Goal: Task Accomplishment & Management: Use online tool/utility

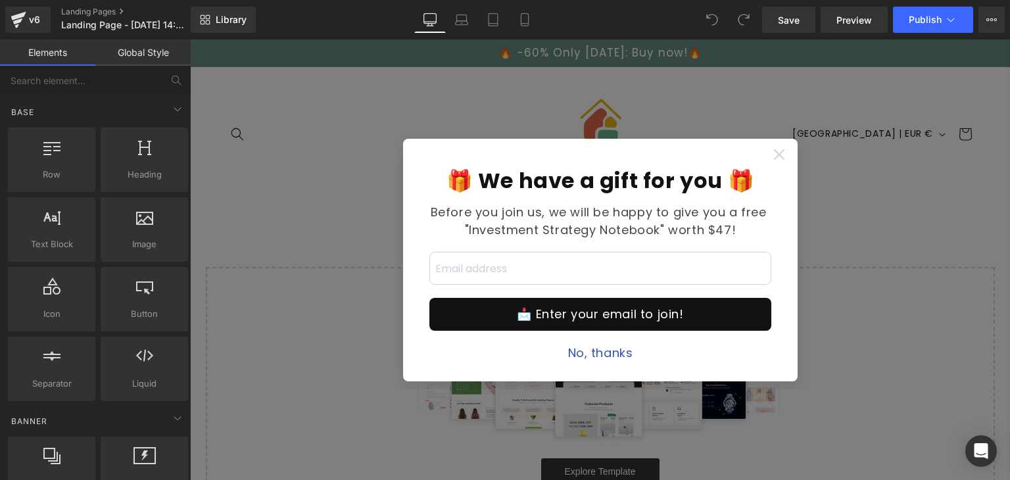
click at [773, 153] on icon at bounding box center [778, 154] width 11 height 11
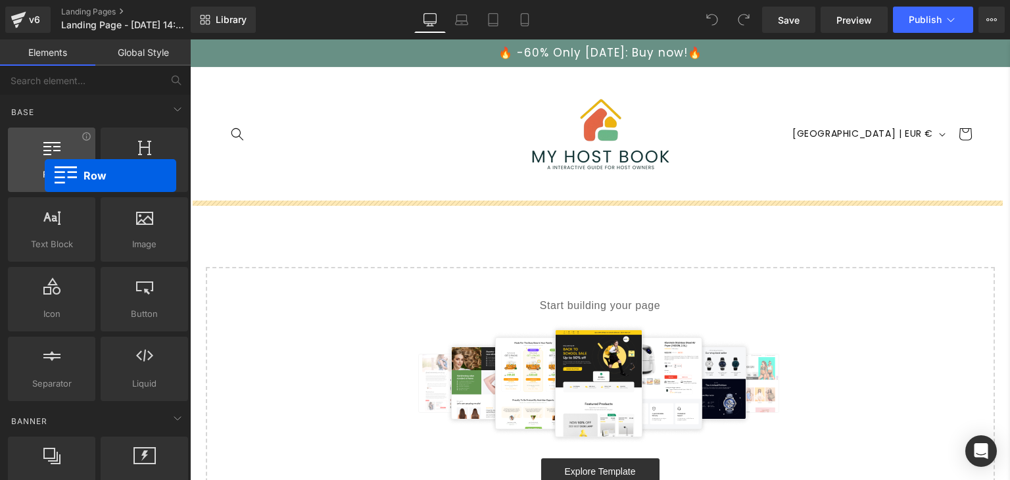
drag, startPoint x: 71, startPoint y: 164, endPoint x: 45, endPoint y: 176, distance: 28.8
click at [45, 176] on div "Row rows, columns, layouts, div" at bounding box center [51, 160] width 87 height 64
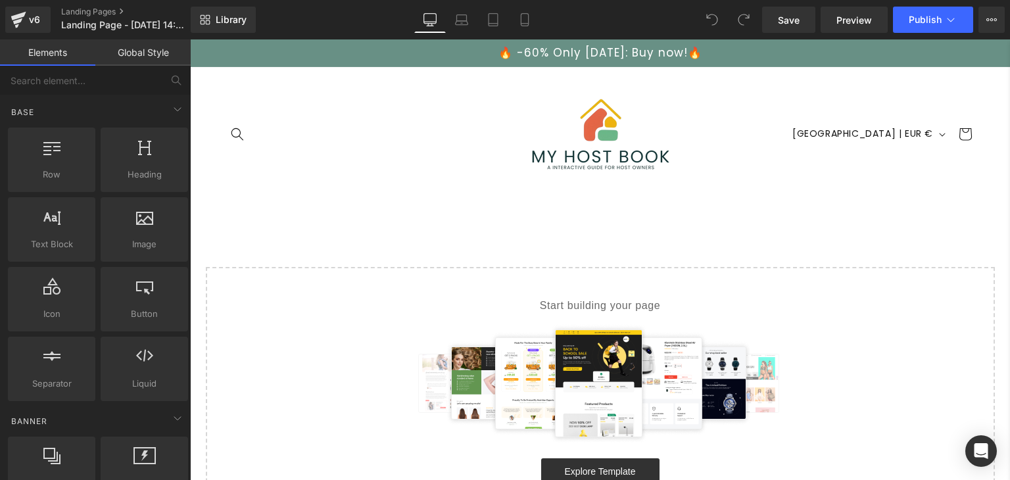
click at [134, 59] on link "Global Style" at bounding box center [142, 52] width 95 height 26
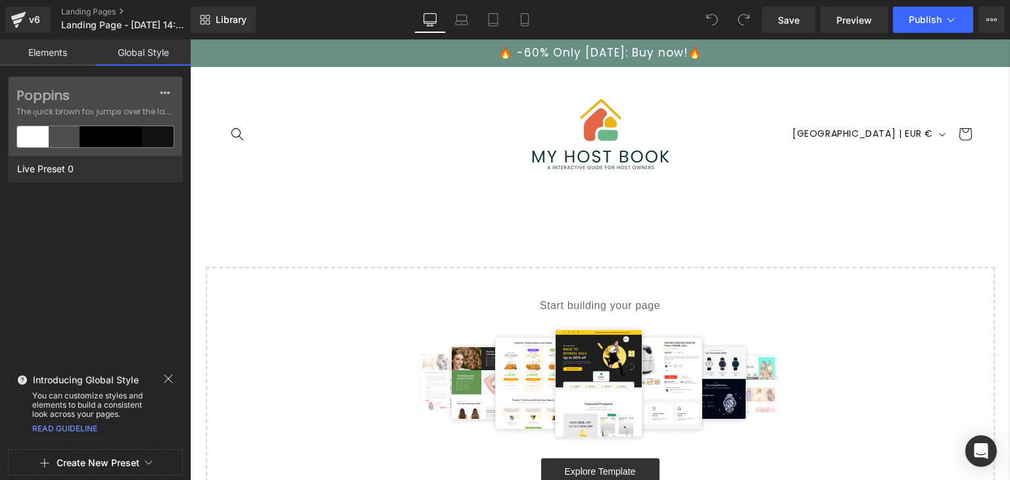
click at [51, 49] on link "Elements" at bounding box center [47, 52] width 95 height 26
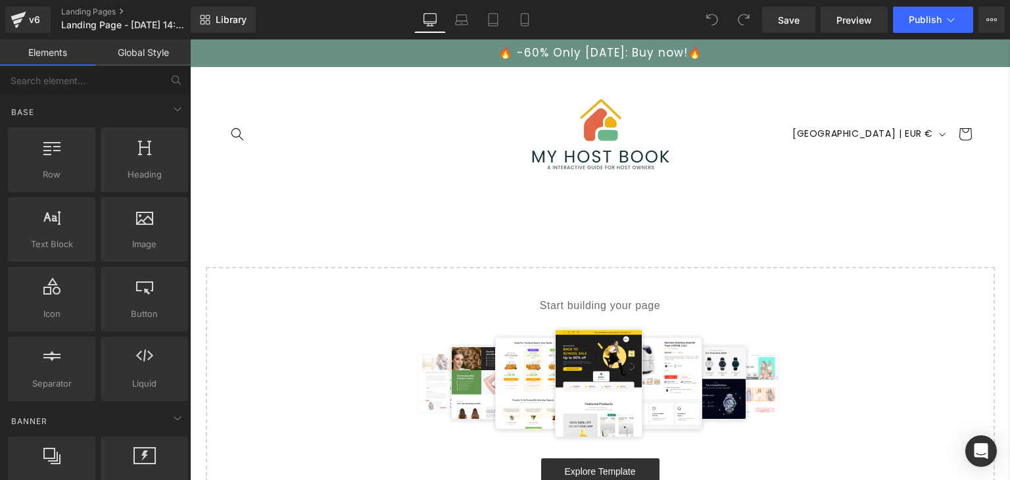
click at [149, 55] on link "Global Style" at bounding box center [142, 52] width 95 height 26
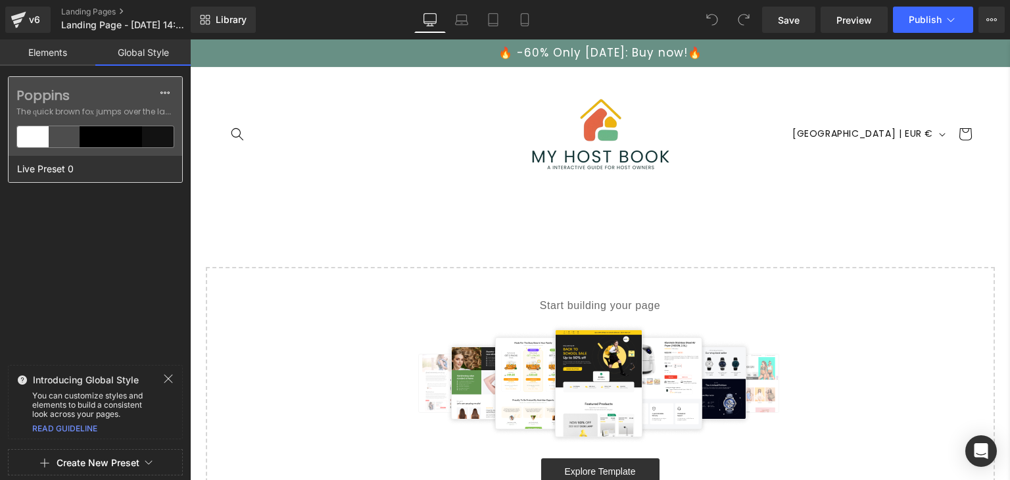
click at [58, 137] on div at bounding box center [65, 136] width 32 height 21
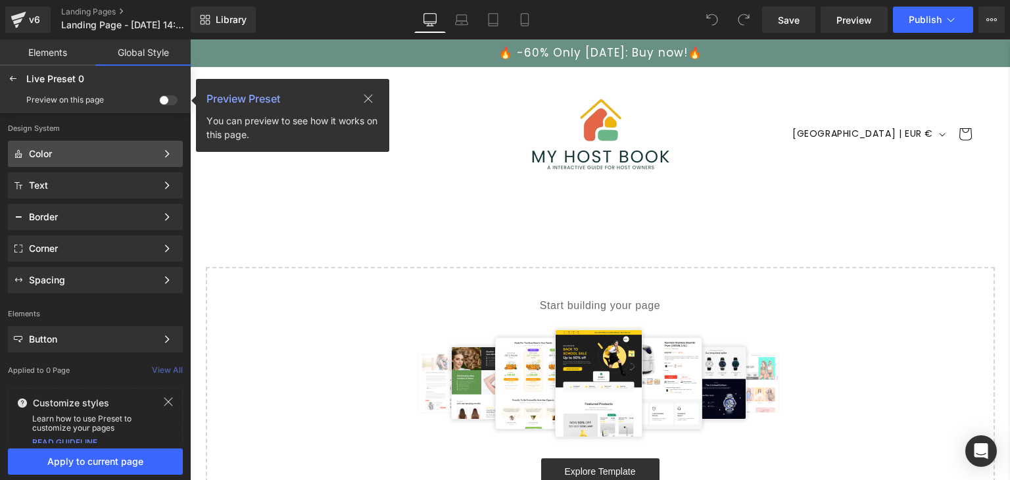
click at [150, 151] on div "Color" at bounding box center [93, 154] width 128 height 11
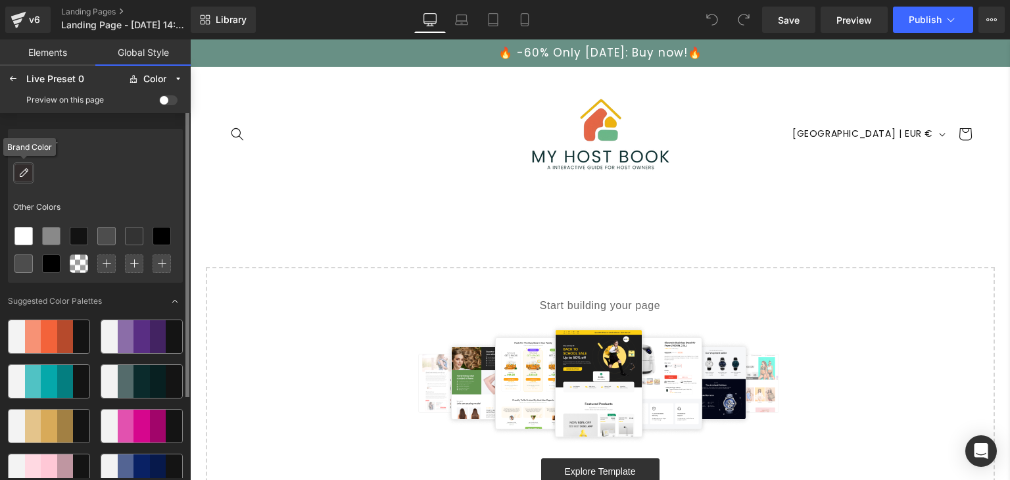
click at [28, 175] on icon at bounding box center [23, 173] width 11 height 11
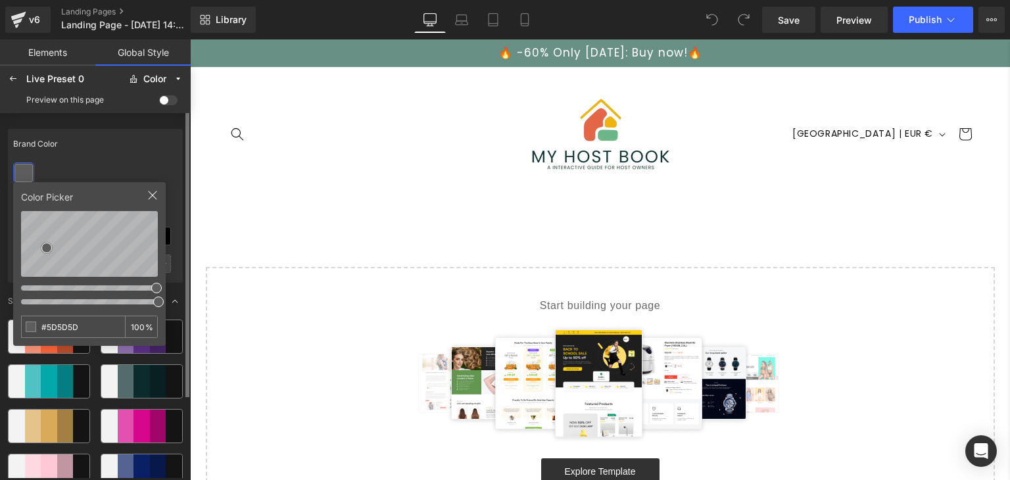
click at [329, 56] on div "🔥 -60% Only [DATE]: Buy now!🔥" at bounding box center [600, 52] width 754 height 27
type input "#00DDFF"
click at [87, 289] on div at bounding box center [89, 287] width 137 height 14
click at [363, 55] on div "🔥 -60% Only [DATE]: Buy now!🔥" at bounding box center [600, 52] width 754 height 27
click at [151, 193] on icon at bounding box center [153, 195] width 9 height 9
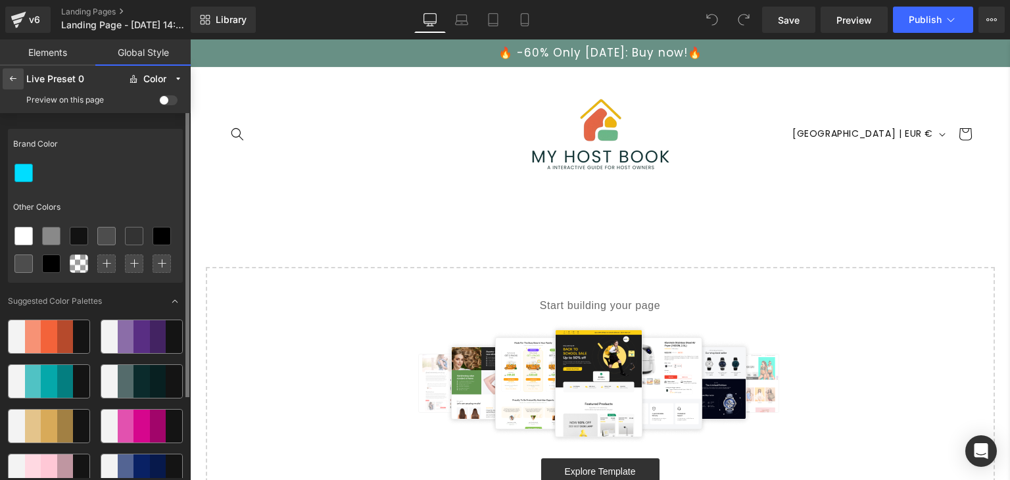
click at [17, 82] on icon at bounding box center [13, 79] width 11 height 11
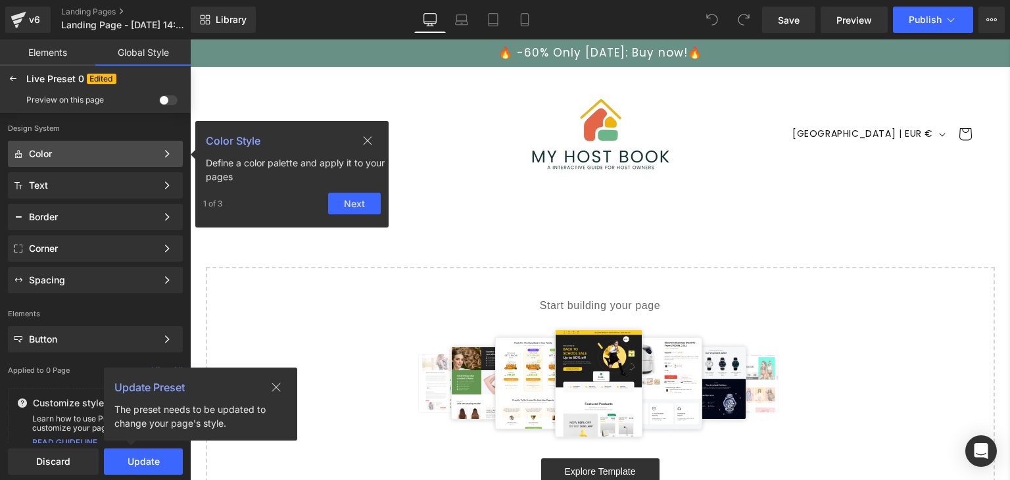
click at [364, 139] on icon at bounding box center [367, 140] width 11 height 11
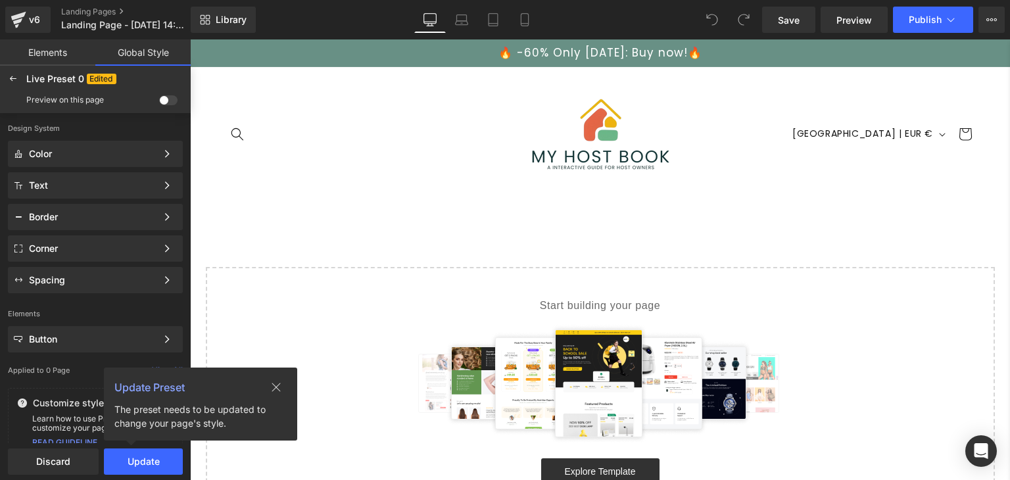
click at [70, 57] on link "Elements" at bounding box center [47, 52] width 95 height 26
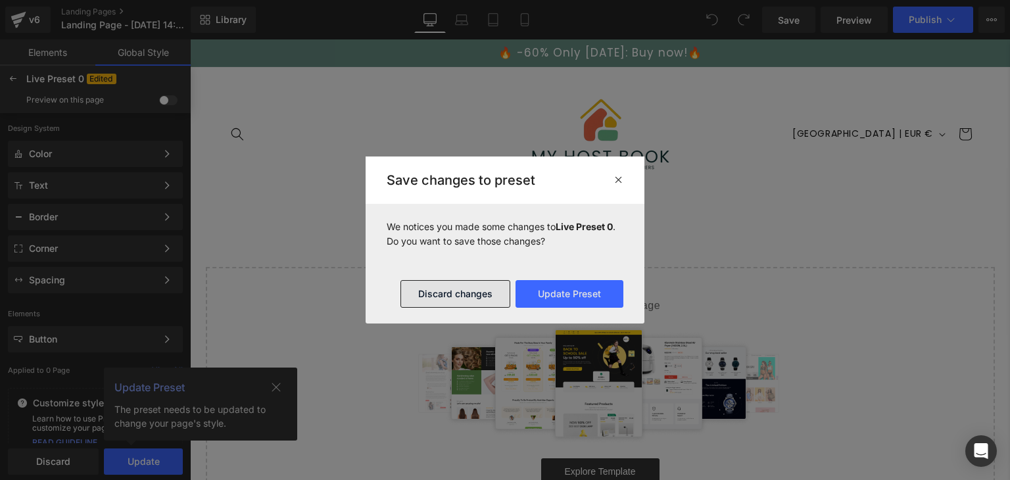
click at [426, 287] on button "Discard changes" at bounding box center [455, 294] width 110 height 28
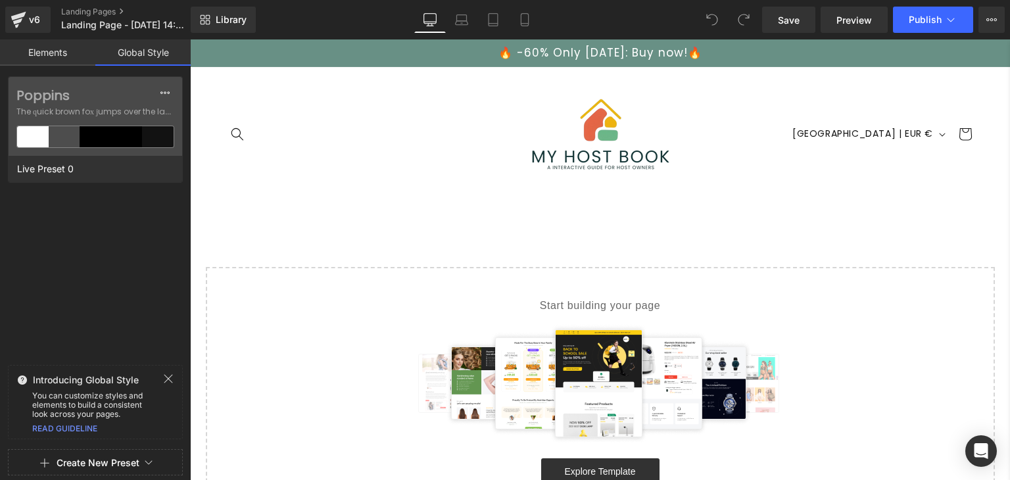
click at [61, 55] on link "Elements" at bounding box center [47, 52] width 95 height 26
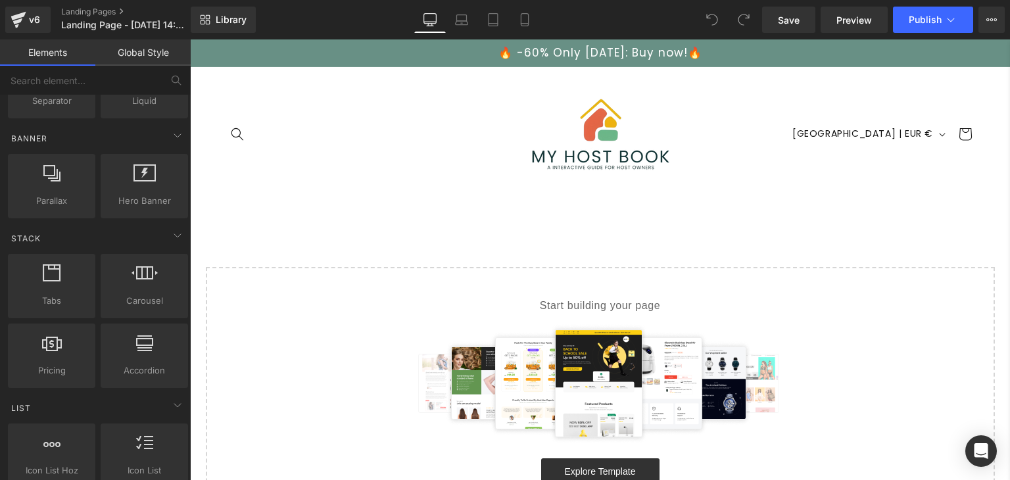
scroll to position [263, 0]
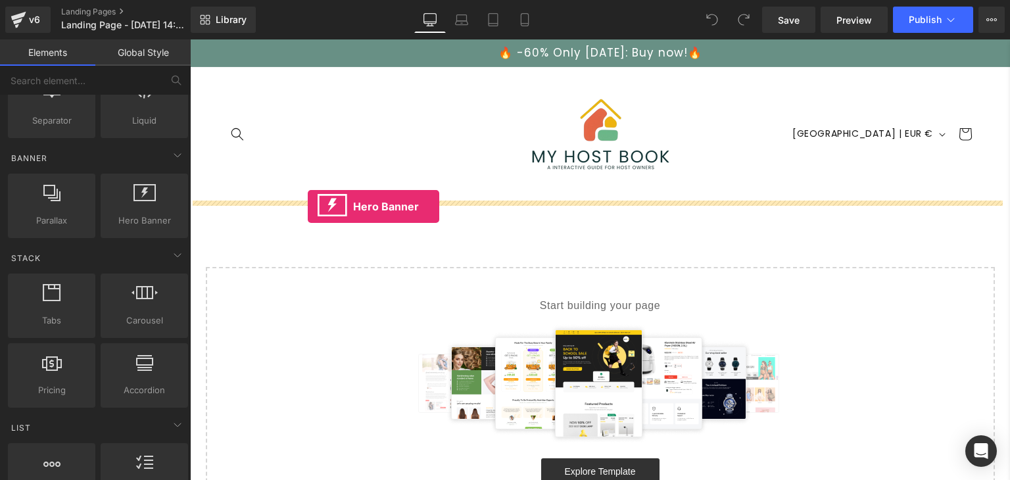
drag, startPoint x: 327, startPoint y: 251, endPoint x: 308, endPoint y: 206, distance: 48.6
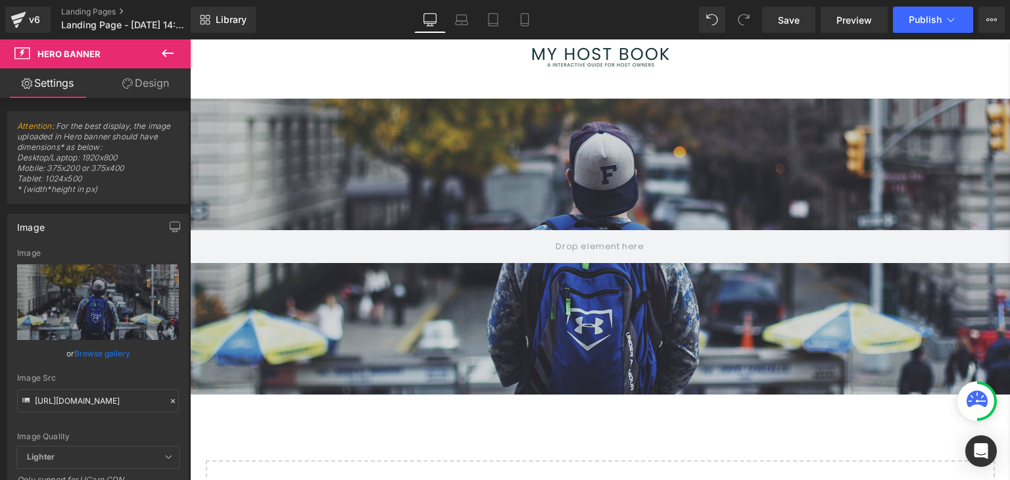
scroll to position [0, 0]
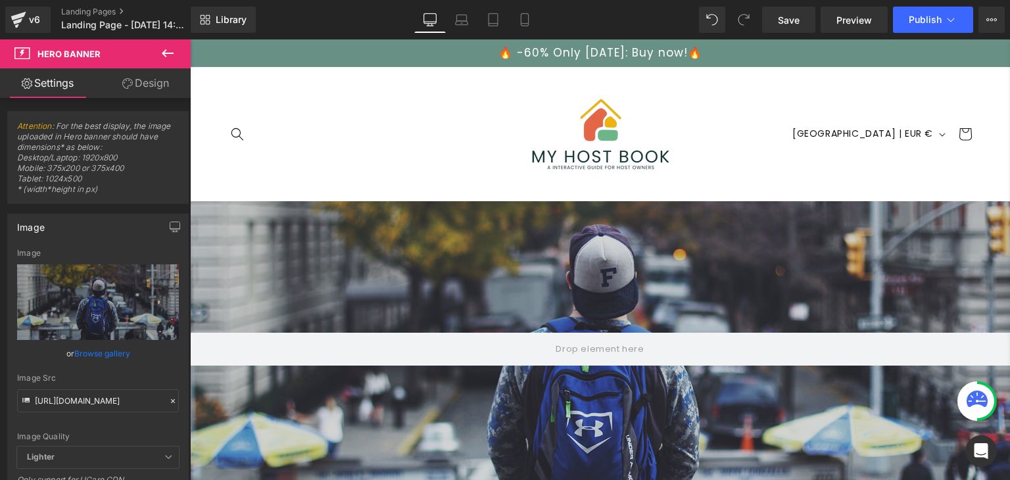
click at [529, 236] on div at bounding box center [600, 349] width 820 height 296
click at [633, 208] on icon at bounding box center [634, 211] width 3 height 6
click at [640, 212] on icon at bounding box center [644, 210] width 9 height 9
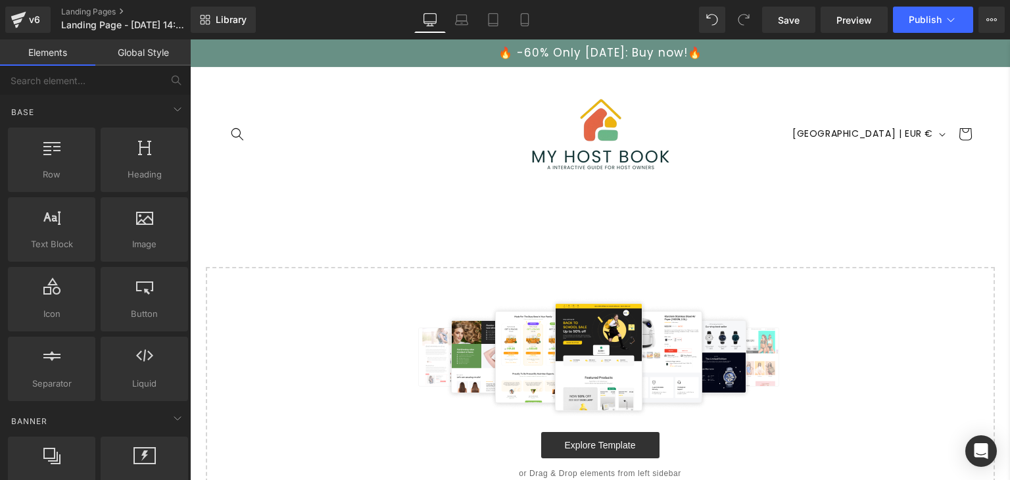
click at [130, 53] on link "Global Style" at bounding box center [142, 52] width 95 height 26
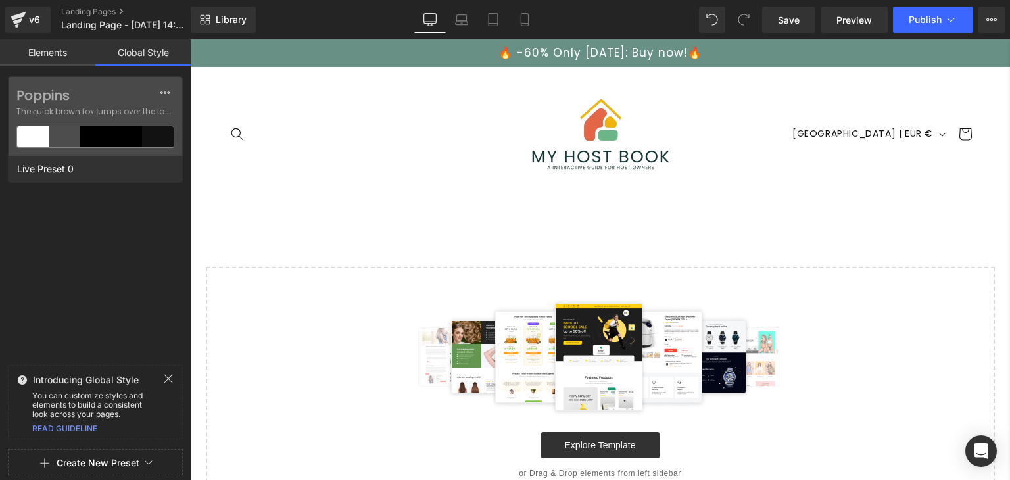
click at [39, 56] on link "Elements" at bounding box center [47, 52] width 95 height 26
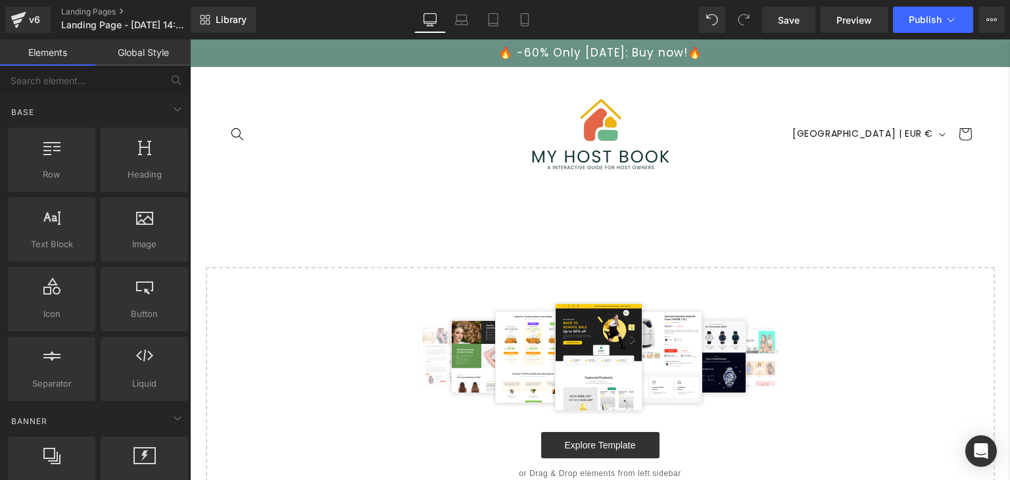
click at [358, 249] on div "Select your layout" at bounding box center [600, 355] width 820 height 308
click at [349, 223] on div "Select your layout" at bounding box center [600, 355] width 820 height 308
drag, startPoint x: 345, startPoint y: 234, endPoint x: 284, endPoint y: 226, distance: 61.1
click at [287, 226] on div "Select your layout" at bounding box center [600, 355] width 820 height 308
click at [174, 110] on icon at bounding box center [177, 109] width 7 height 3
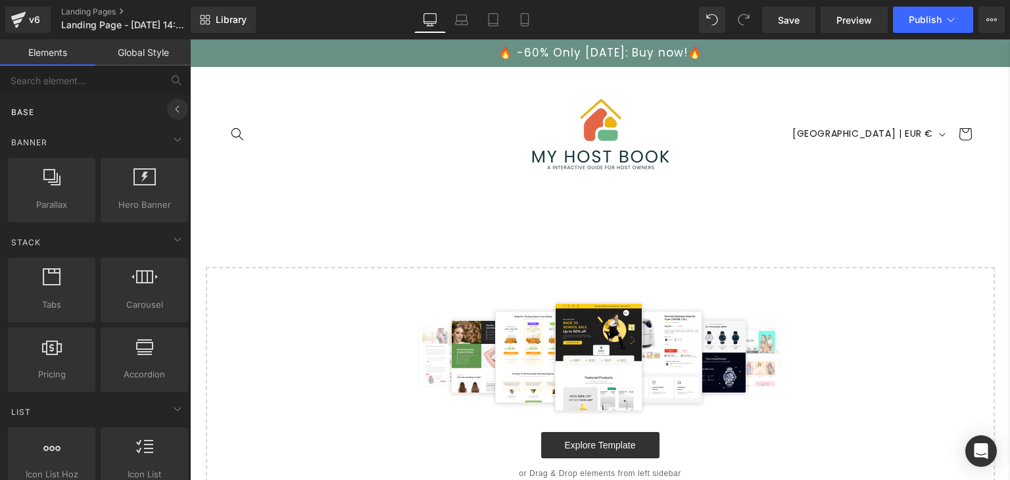
click at [176, 110] on icon at bounding box center [177, 109] width 3 height 7
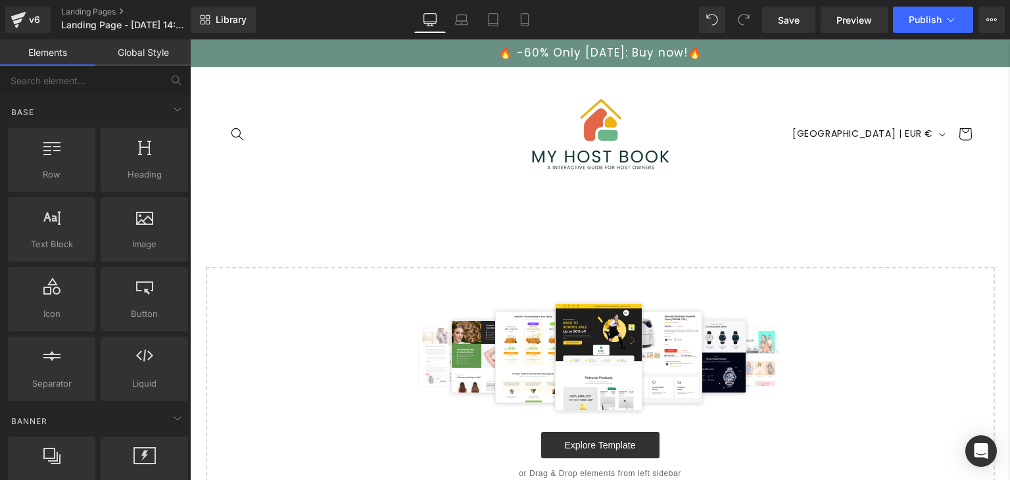
click at [141, 62] on link "Global Style" at bounding box center [142, 52] width 95 height 26
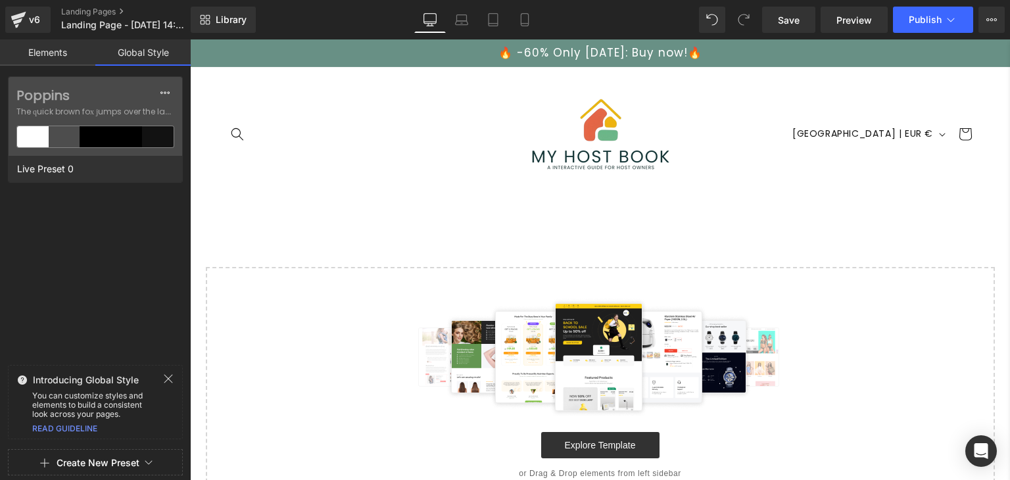
click at [120, 458] on button "Create New Preset" at bounding box center [98, 463] width 83 height 28
click at [116, 302] on div "Poppins The quick brown fox jumps over the lazy... Live Preset 0" at bounding box center [95, 217] width 191 height 283
click at [52, 54] on link "Elements" at bounding box center [47, 52] width 95 height 26
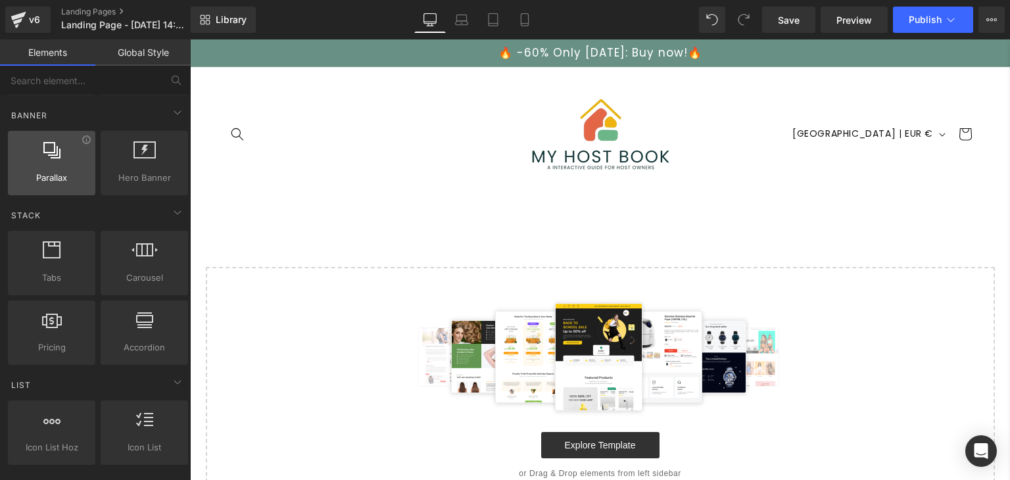
scroll to position [329, 0]
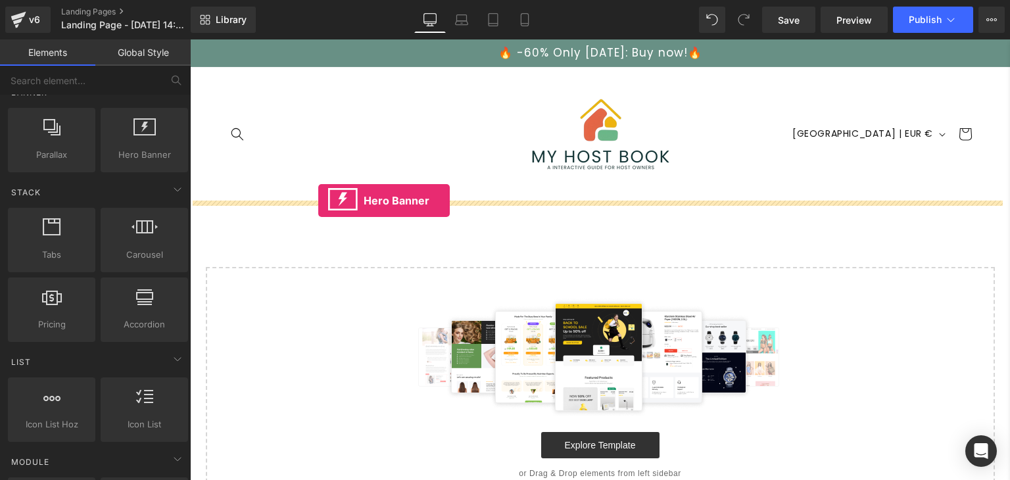
drag, startPoint x: 314, startPoint y: 187, endPoint x: 318, endPoint y: 201, distance: 14.6
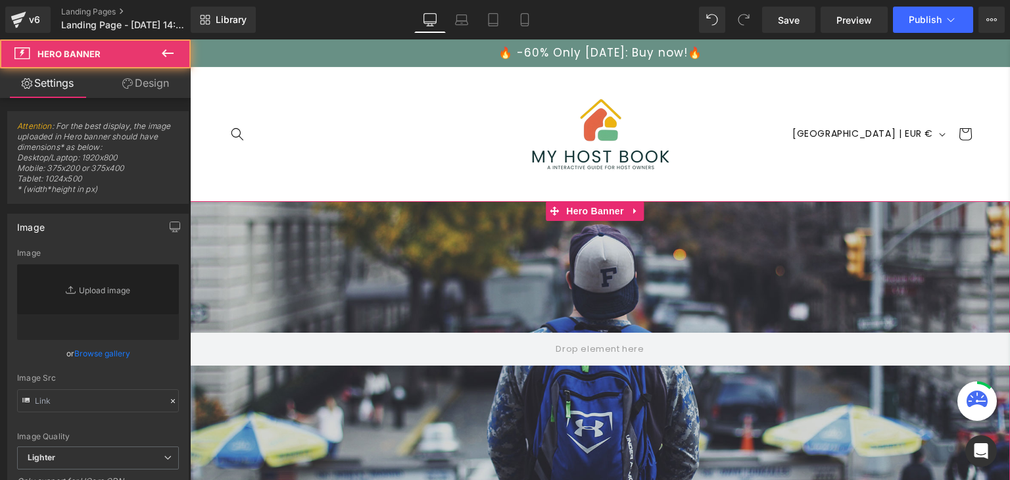
type input "[URL][DOMAIN_NAME]"
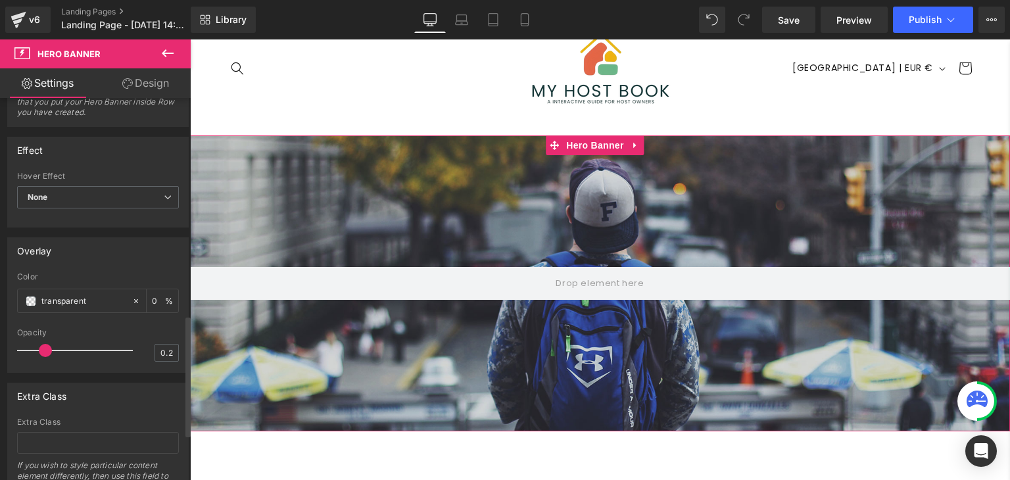
scroll to position [829, 0]
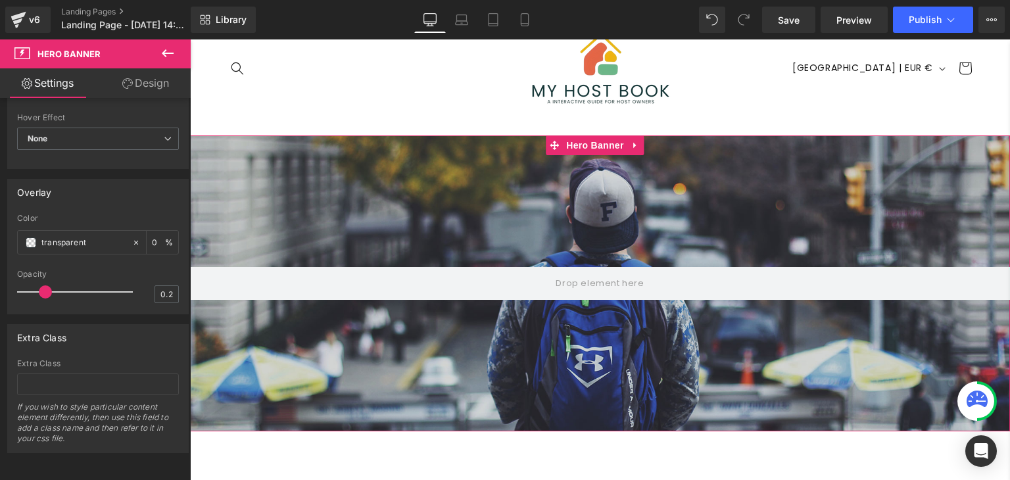
drag, startPoint x: 150, startPoint y: 84, endPoint x: 43, endPoint y: 85, distance: 106.5
click at [150, 84] on link "Design" at bounding box center [145, 83] width 95 height 30
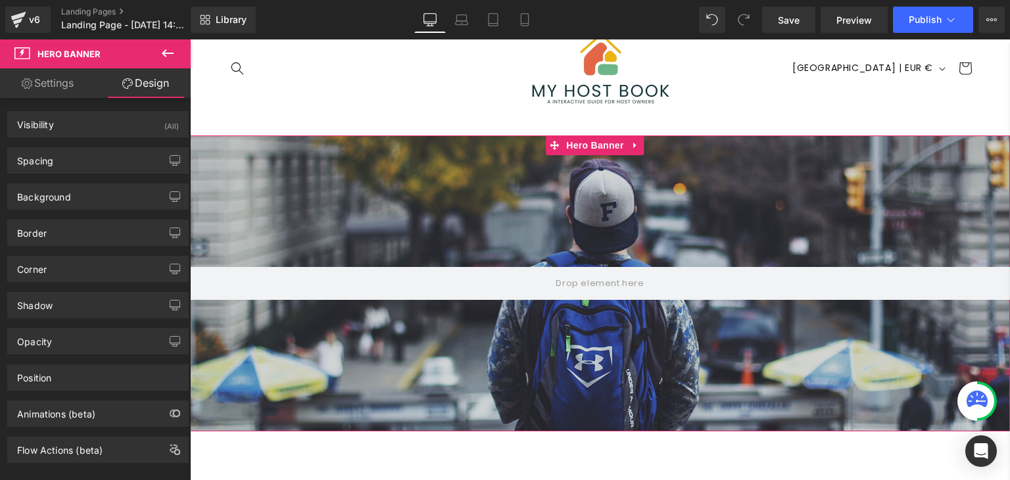
click at [43, 85] on link "Settings" at bounding box center [47, 83] width 95 height 30
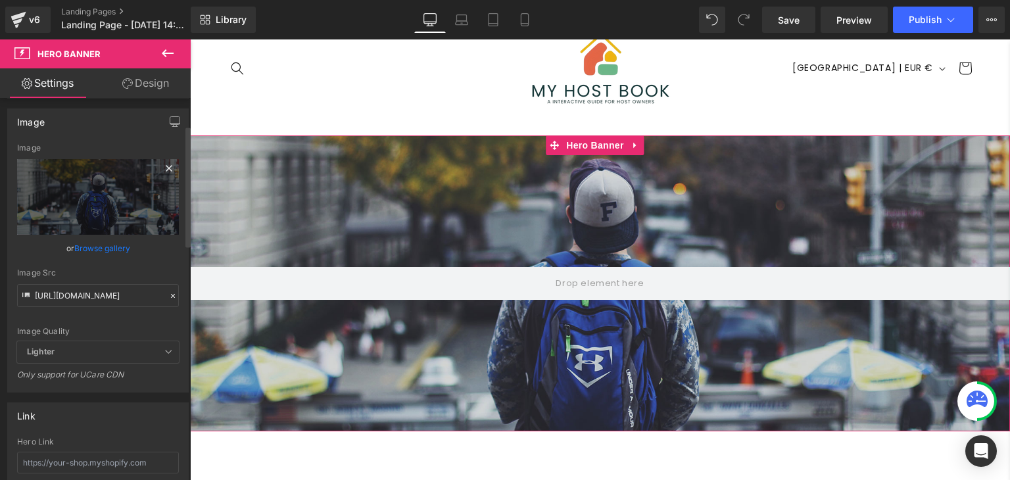
scroll to position [0, 0]
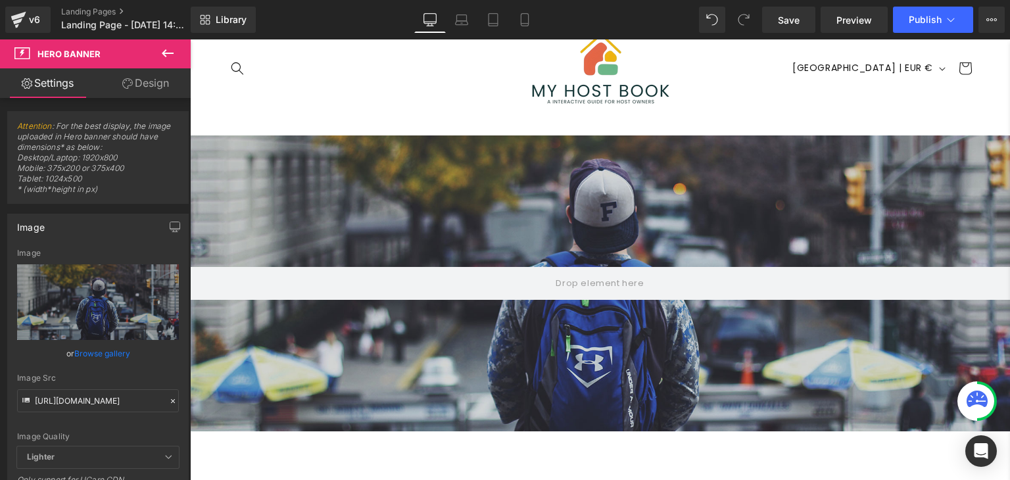
click at [166, 55] on icon at bounding box center [168, 53] width 16 height 16
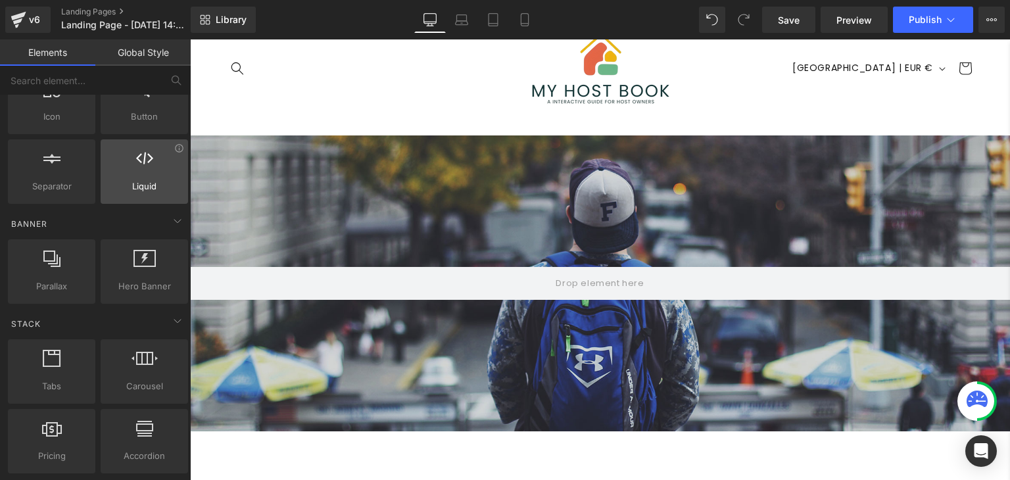
scroll to position [329, 0]
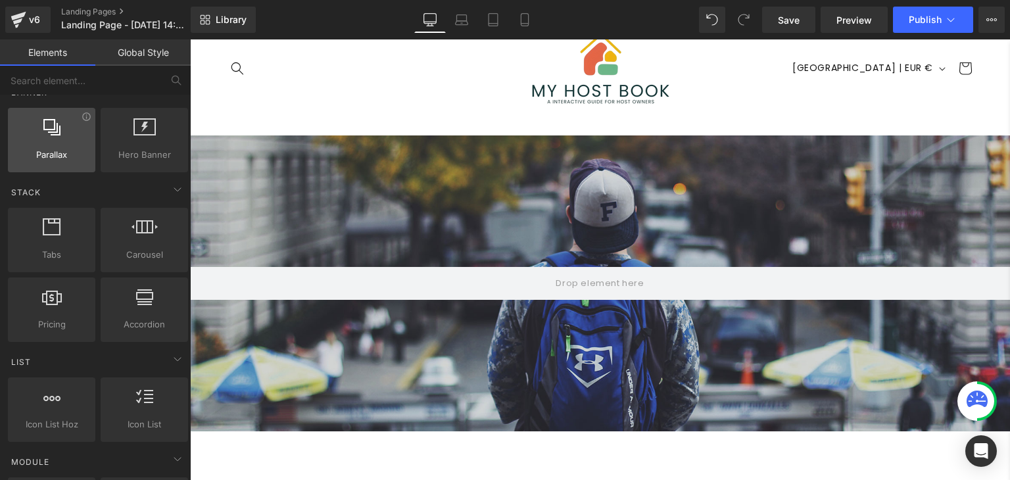
click at [78, 152] on span "Parallax" at bounding box center [52, 155] width 80 height 14
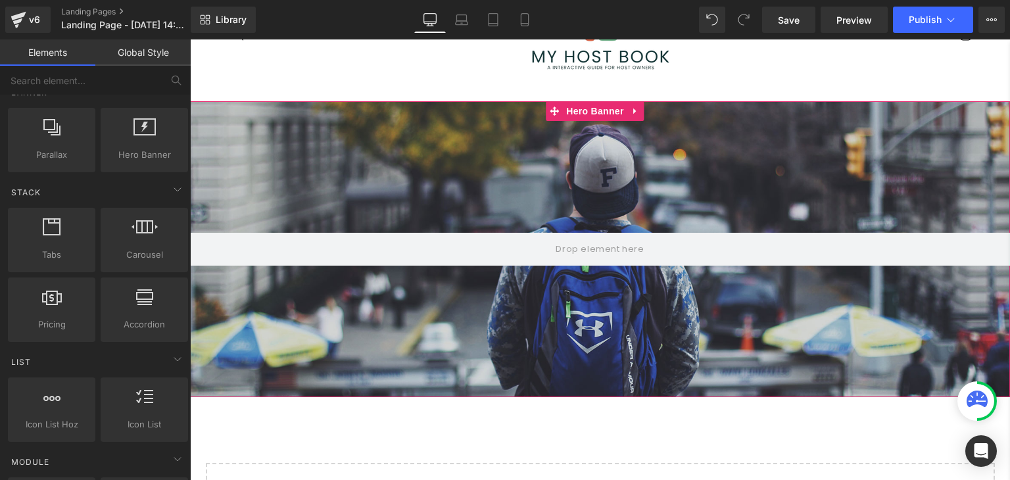
scroll to position [132, 0]
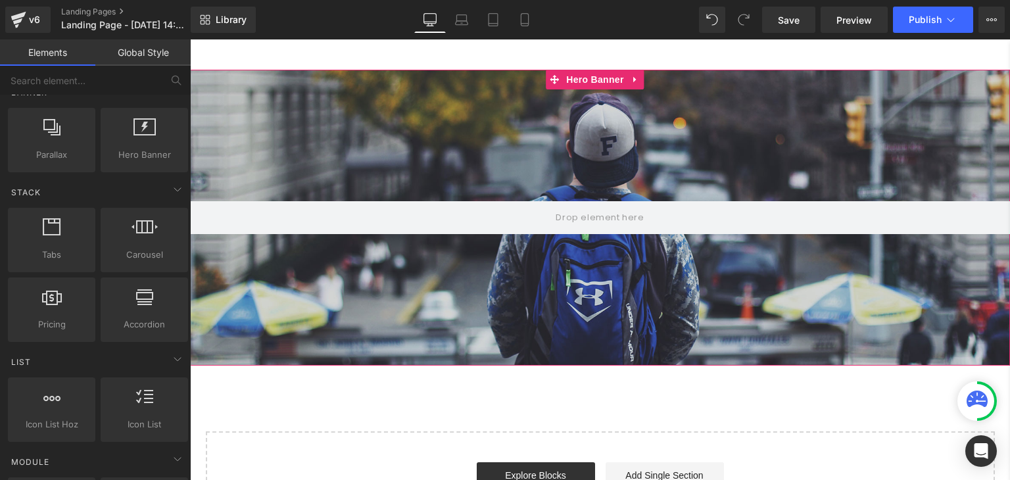
click at [491, 161] on div at bounding box center [600, 218] width 820 height 296
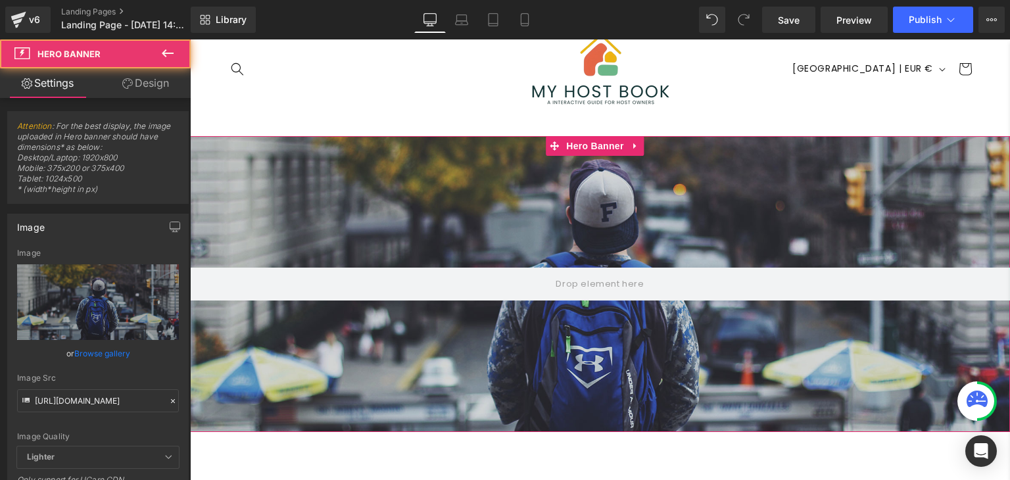
scroll to position [0, 0]
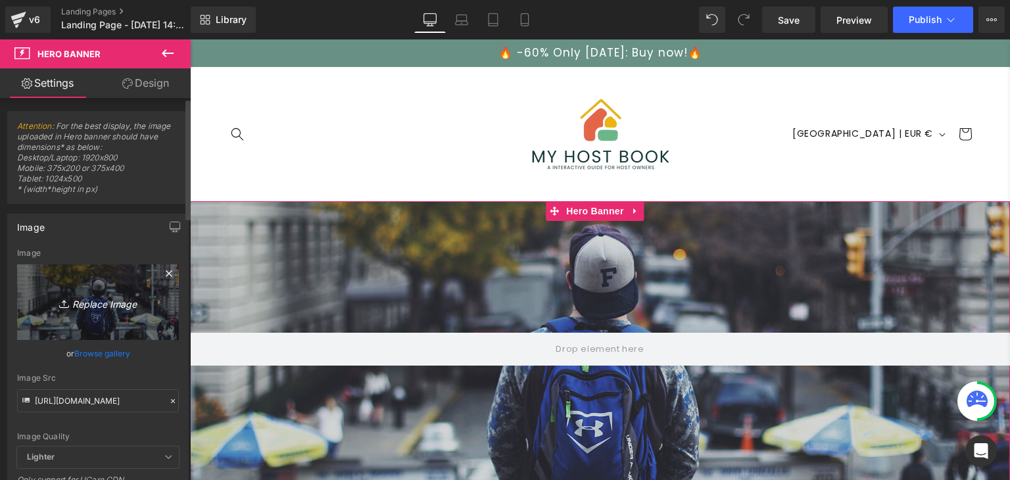
click at [105, 306] on icon "Replace Image" at bounding box center [97, 302] width 105 height 16
type input "C:\fakepath\16 pages (1200 x 600 px) (2).png"
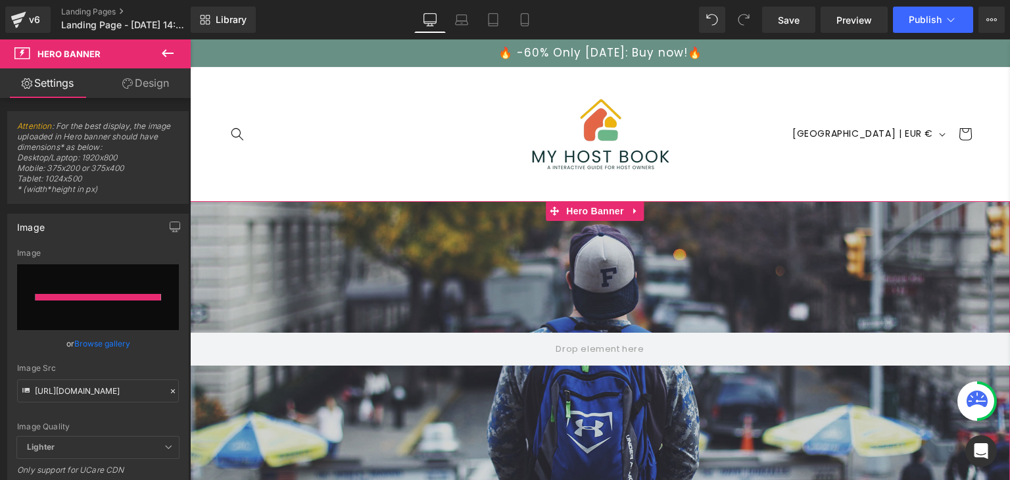
type input "[URL][DOMAIN_NAME]"
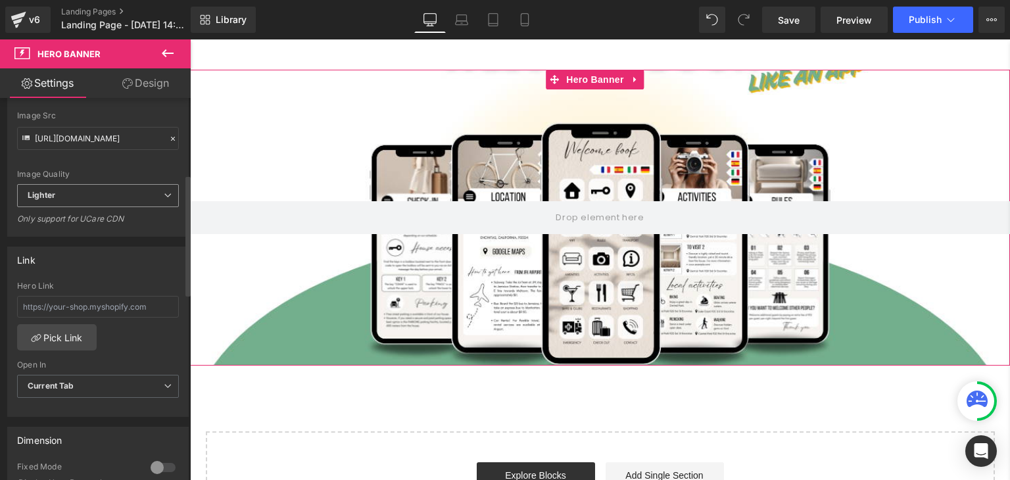
scroll to position [263, 0]
click at [95, 190] on span "Lighter" at bounding box center [98, 194] width 162 height 23
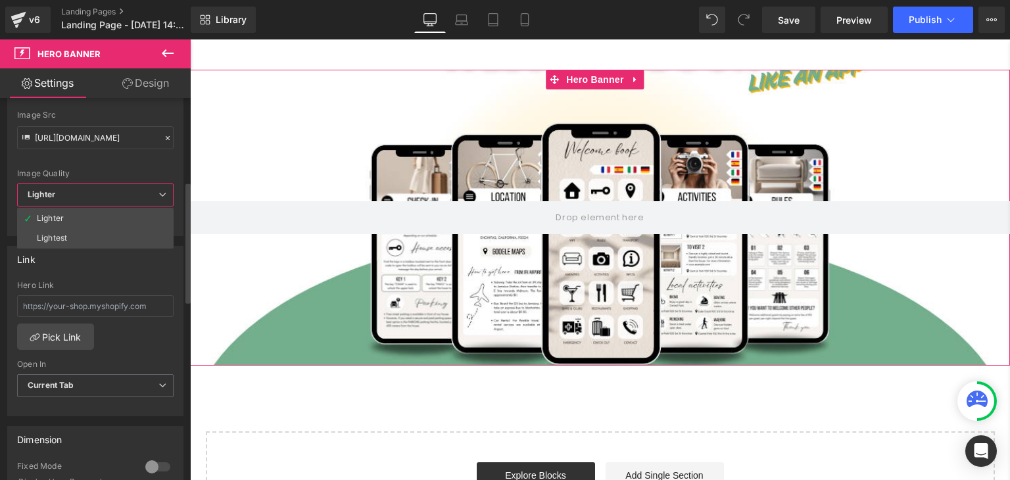
click at [95, 190] on span "Lighter" at bounding box center [95, 194] width 157 height 23
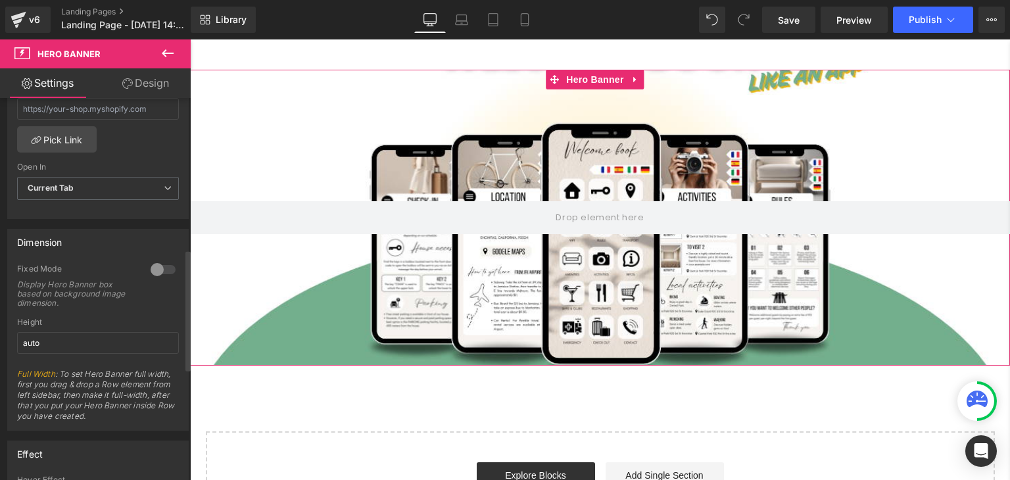
scroll to position [526, 0]
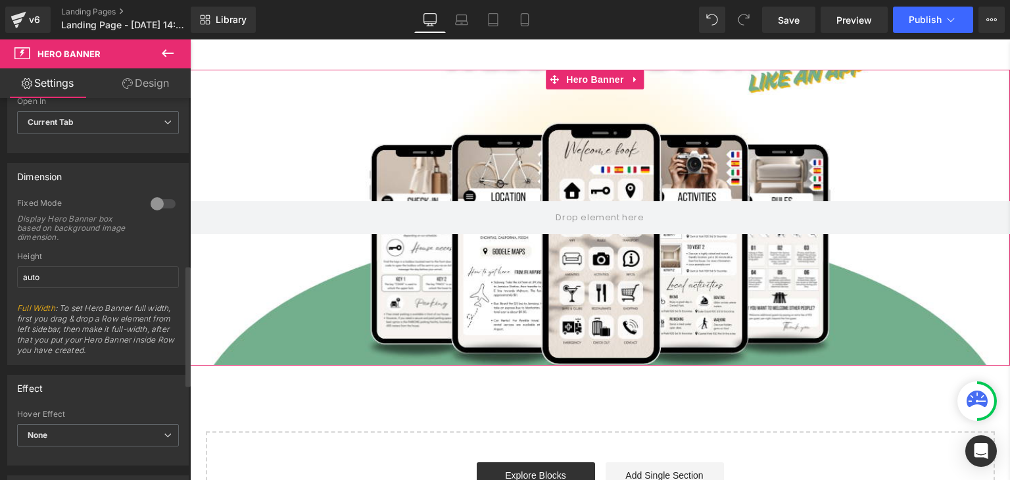
click at [147, 202] on div at bounding box center [163, 203] width 32 height 21
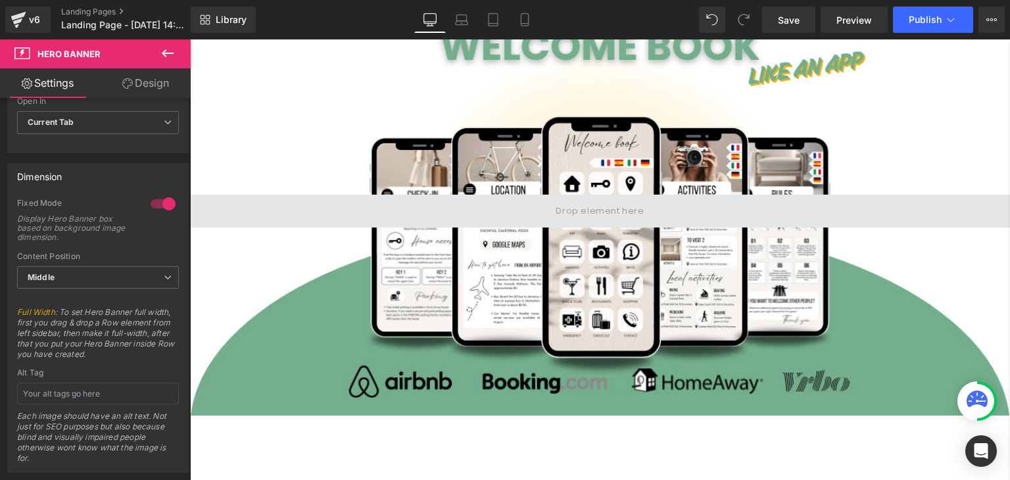
scroll to position [197, 0]
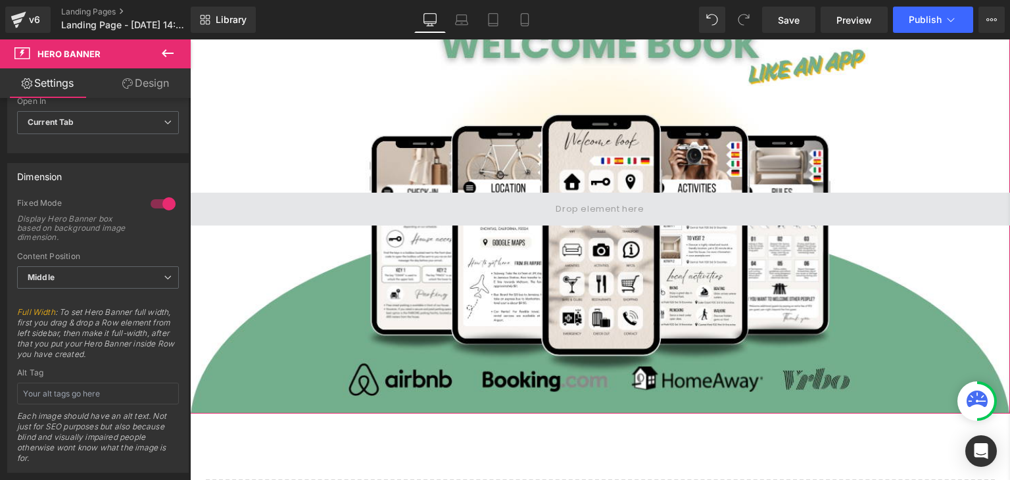
click at [502, 208] on span at bounding box center [600, 209] width 820 height 33
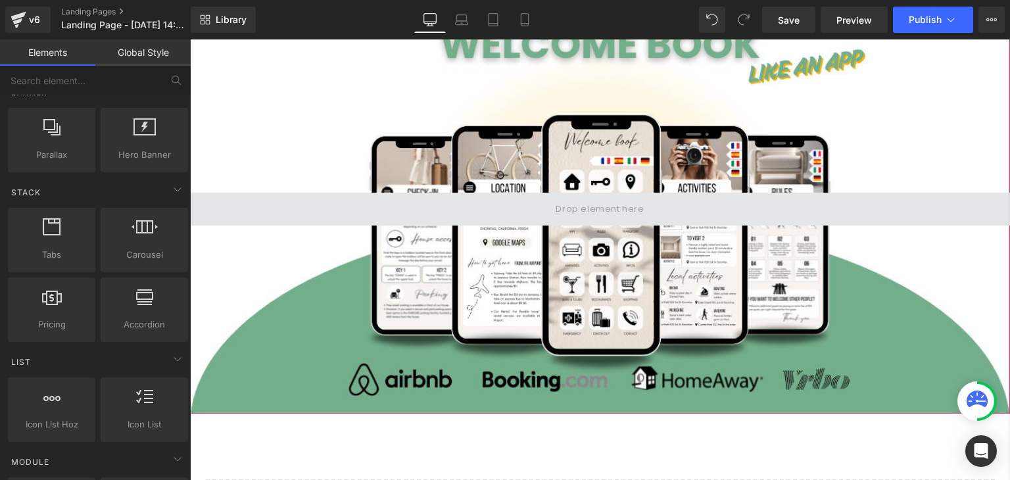
click at [585, 208] on span at bounding box center [599, 209] width 97 height 22
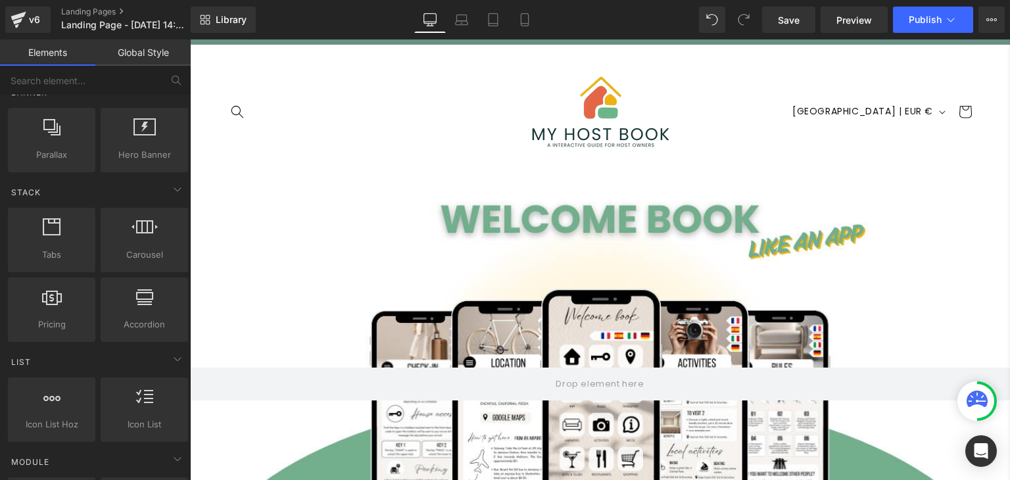
scroll to position [0, 0]
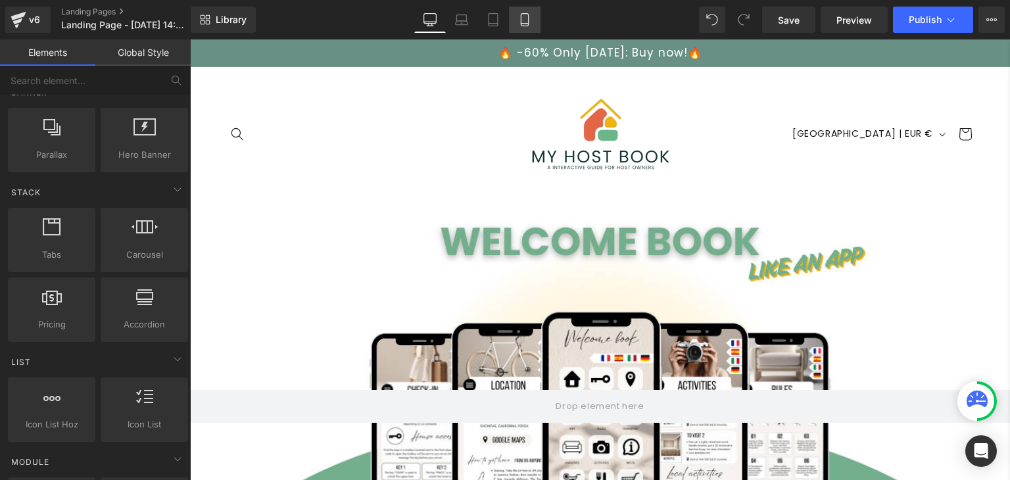
click at [521, 27] on link "Mobile" at bounding box center [525, 20] width 32 height 26
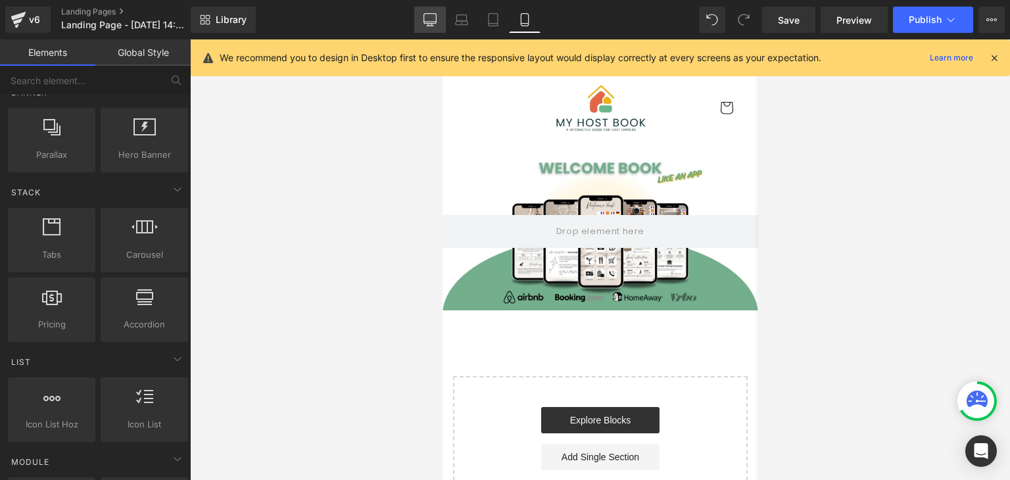
click at [437, 24] on icon at bounding box center [429, 19] width 13 height 13
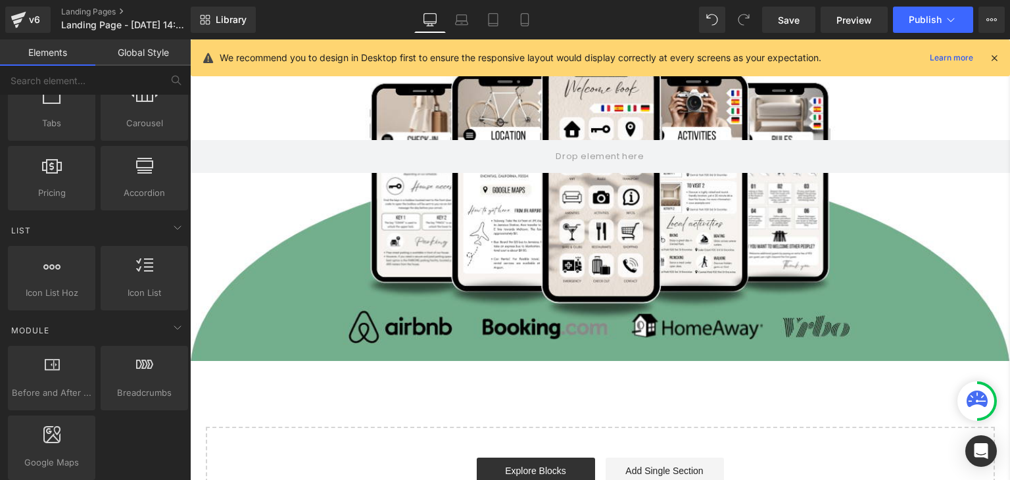
scroll to position [329, 0]
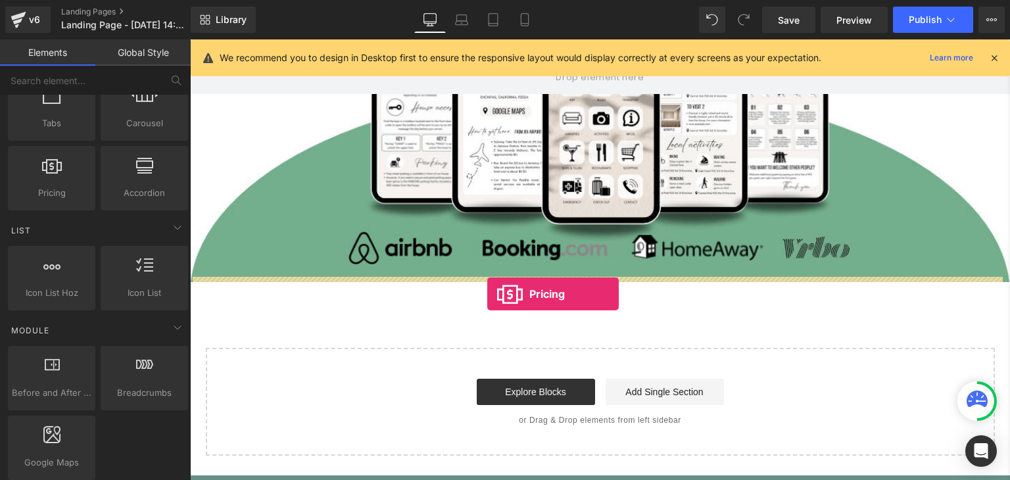
drag, startPoint x: 239, startPoint y: 218, endPoint x: 487, endPoint y: 294, distance: 260.0
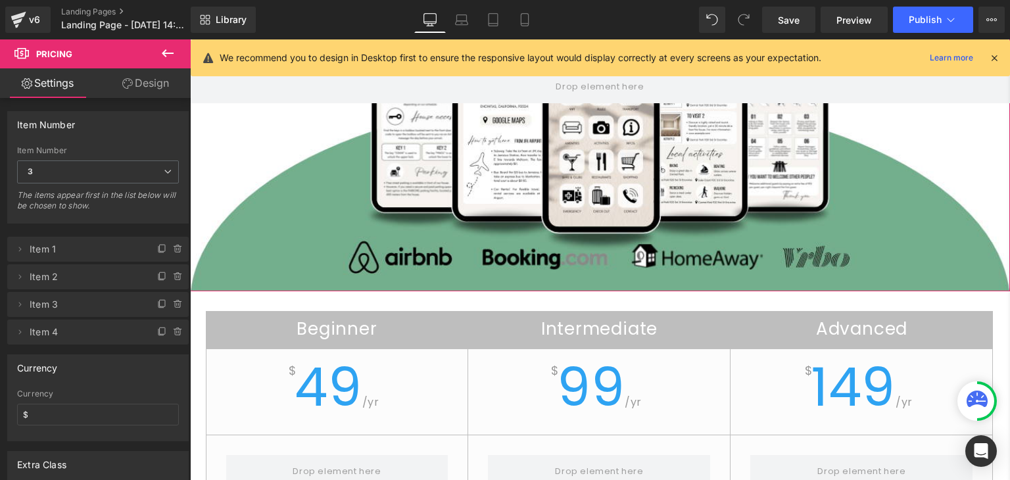
scroll to position [460, 0]
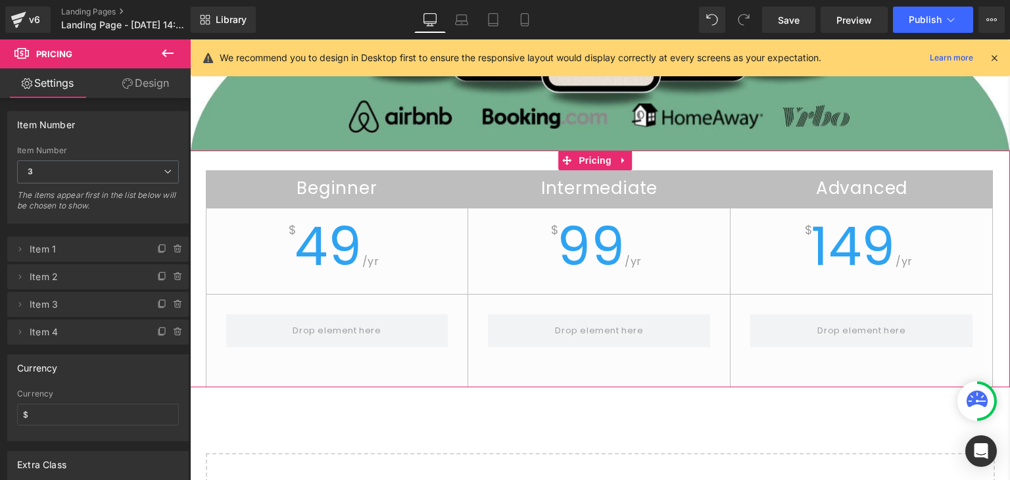
click at [412, 263] on div "$ 49 /yr" at bounding box center [337, 257] width 262 height 74
click at [621, 158] on icon at bounding box center [622, 161] width 3 height 6
click at [631, 156] on icon at bounding box center [631, 160] width 9 height 9
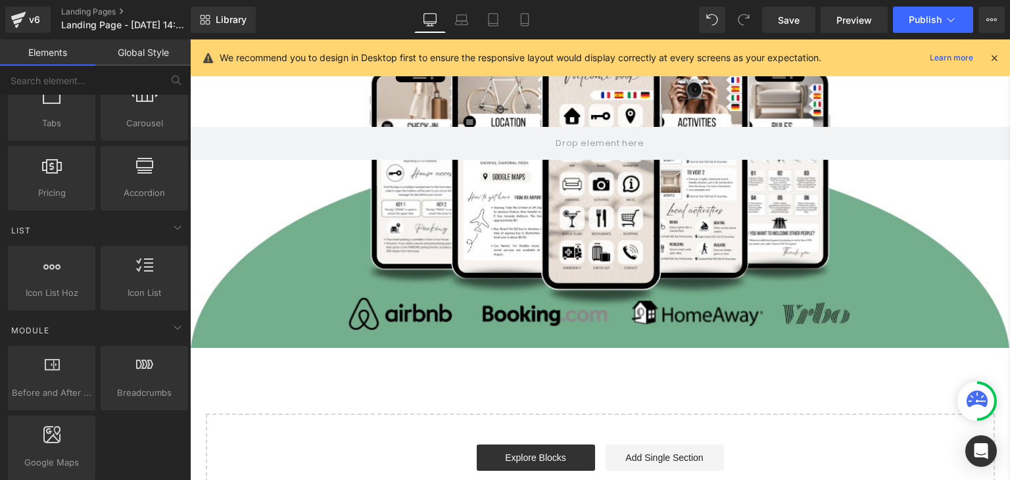
scroll to position [66, 0]
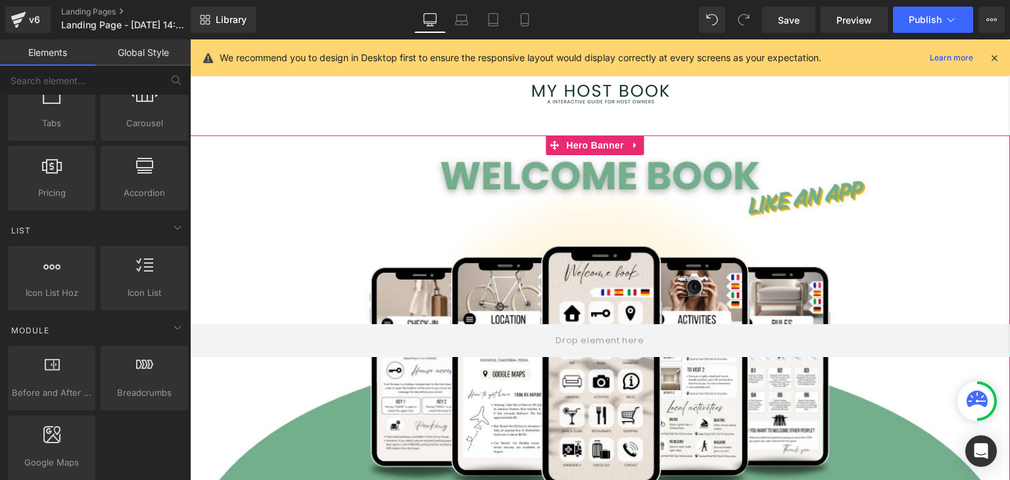
drag, startPoint x: 631, startPoint y: 343, endPoint x: 634, endPoint y: 433, distance: 90.8
click at [634, 433] on div at bounding box center [600, 340] width 820 height 410
click at [639, 148] on icon at bounding box center [635, 145] width 9 height 10
click at [658, 146] on icon at bounding box center [661, 145] width 9 height 10
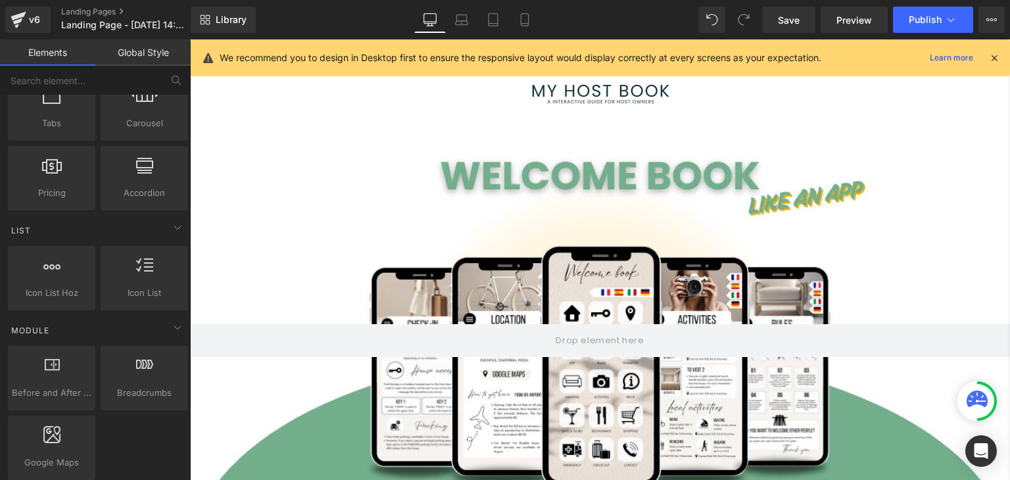
click at [992, 57] on icon at bounding box center [994, 58] width 12 height 12
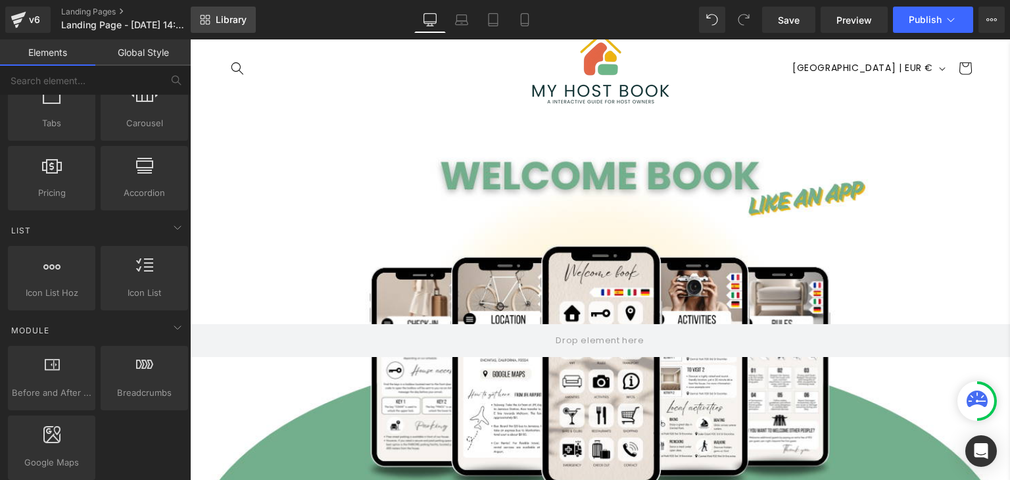
click at [222, 30] on link "Library" at bounding box center [223, 20] width 65 height 26
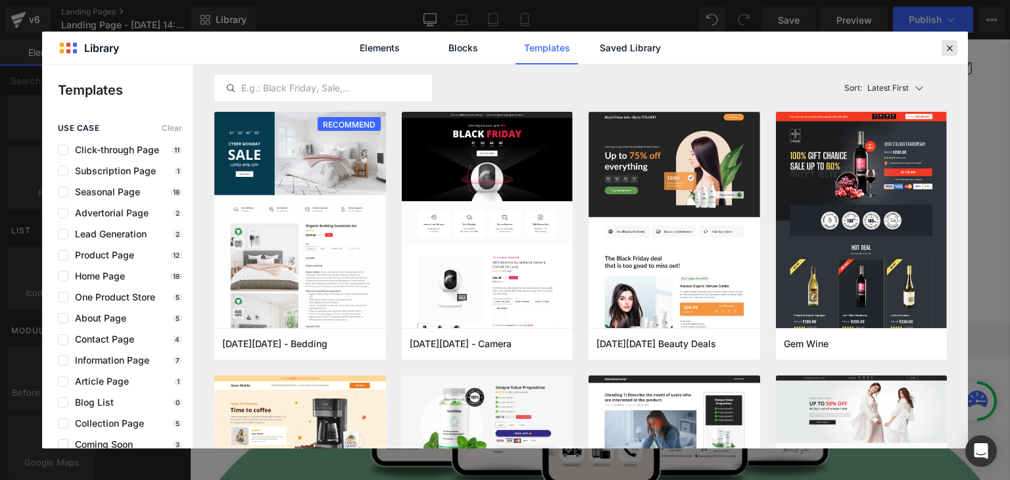
click at [949, 48] on icon at bounding box center [950, 48] width 12 height 12
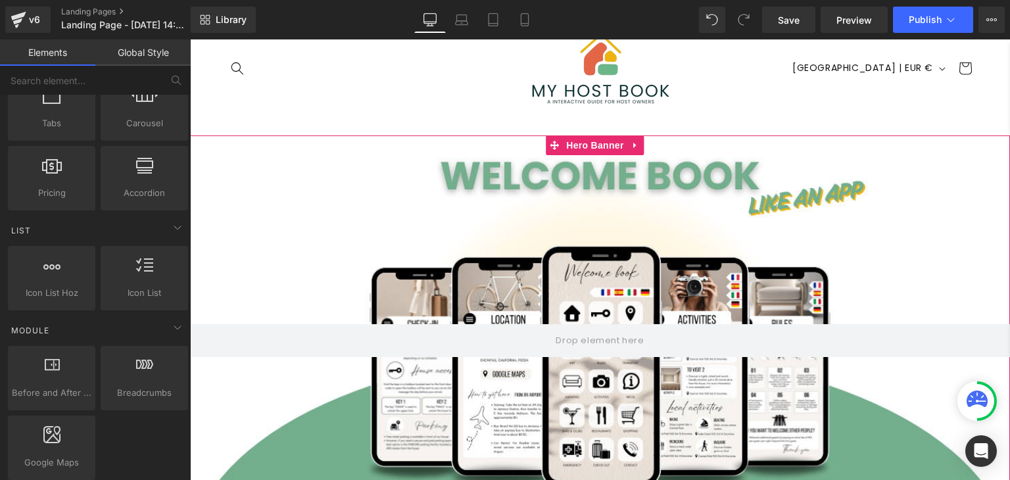
click at [792, 232] on div at bounding box center [600, 340] width 820 height 410
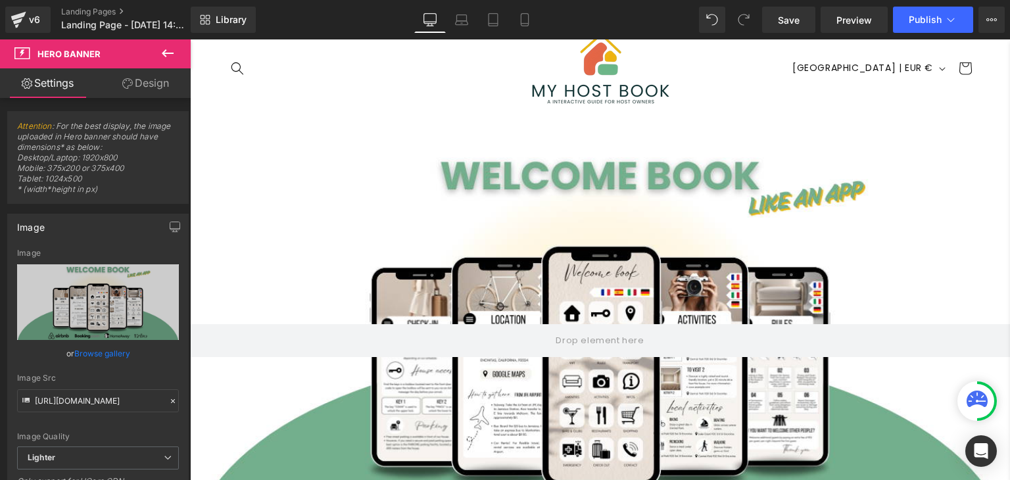
click at [727, 249] on div at bounding box center [600, 340] width 820 height 410
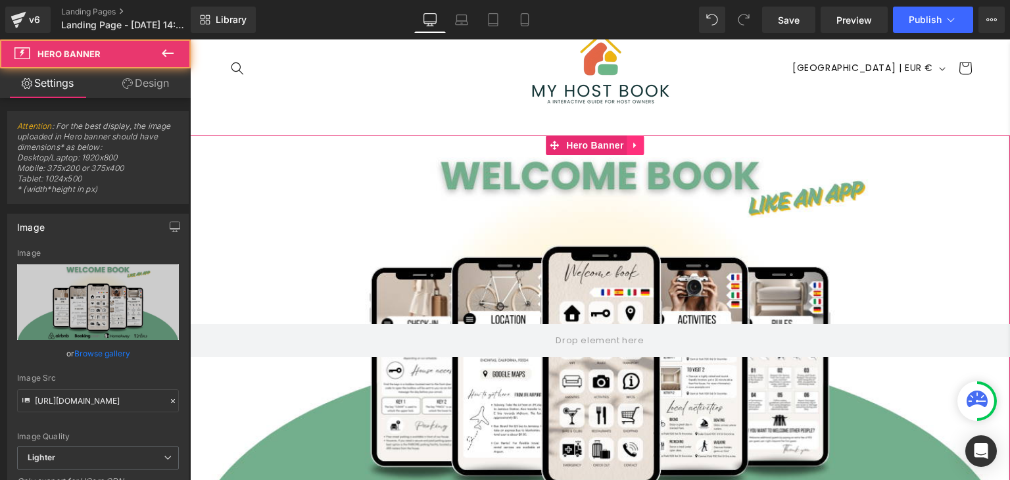
click at [635, 141] on icon at bounding box center [635, 145] width 9 height 10
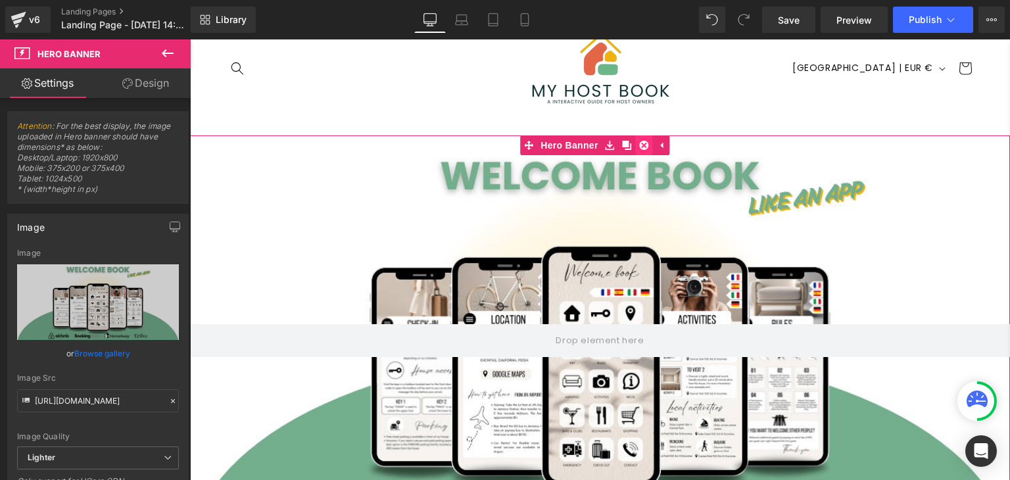
click at [642, 145] on icon at bounding box center [644, 145] width 9 height 9
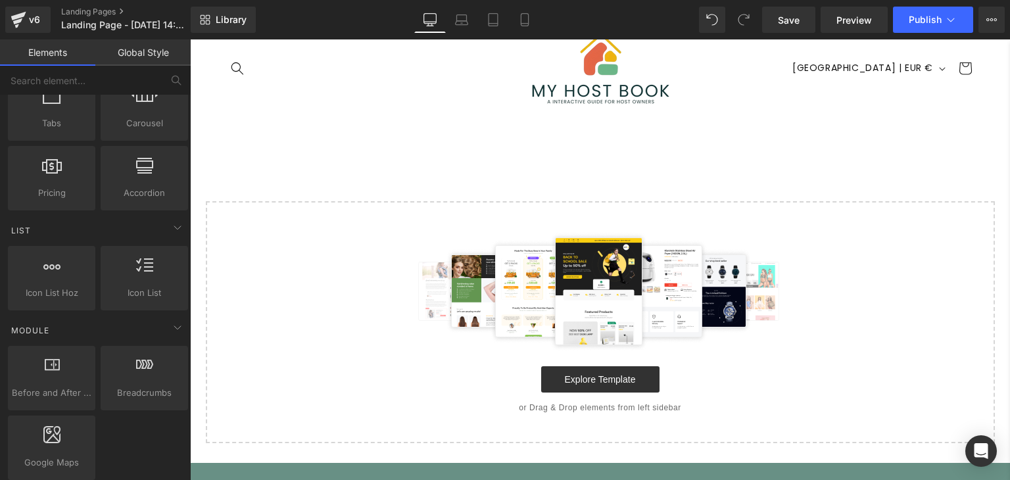
click at [523, 135] on div "Select your layout" at bounding box center [600, 289] width 820 height 308
click at [222, 21] on span "Library" at bounding box center [231, 20] width 31 height 12
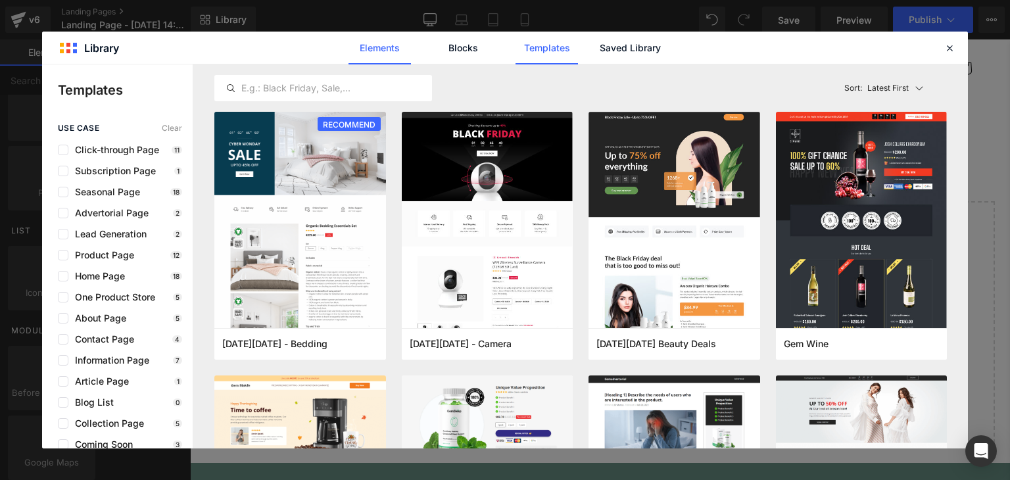
click at [389, 49] on link "Elements" at bounding box center [380, 48] width 62 height 33
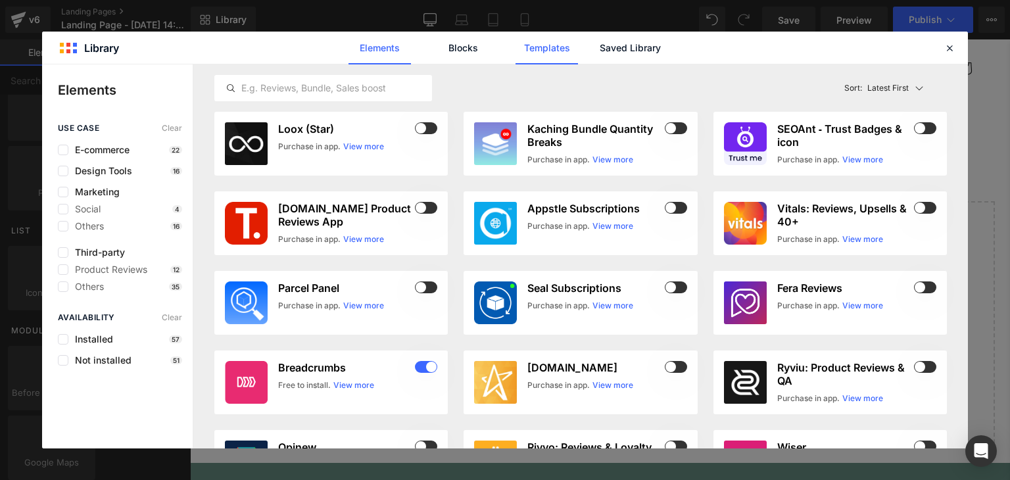
click at [539, 48] on link "Templates" at bounding box center [547, 48] width 62 height 33
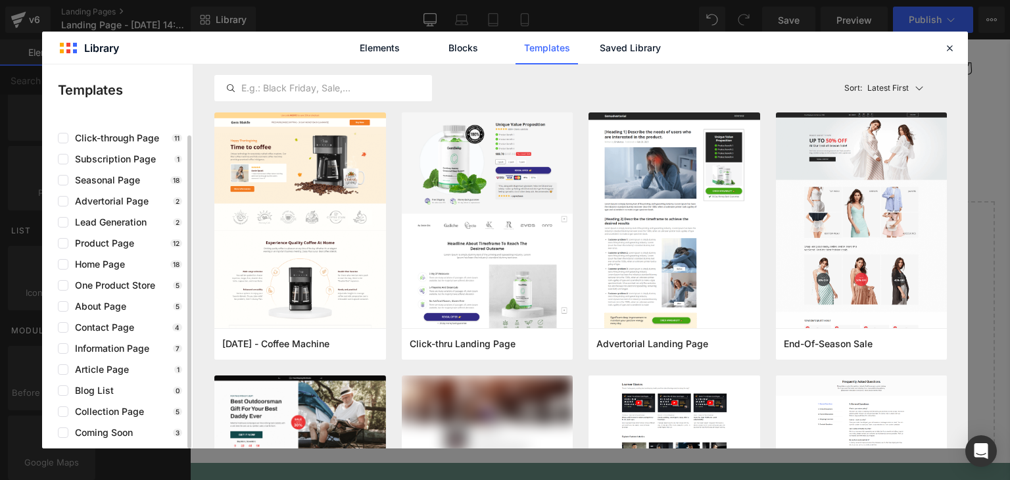
scroll to position [0, 0]
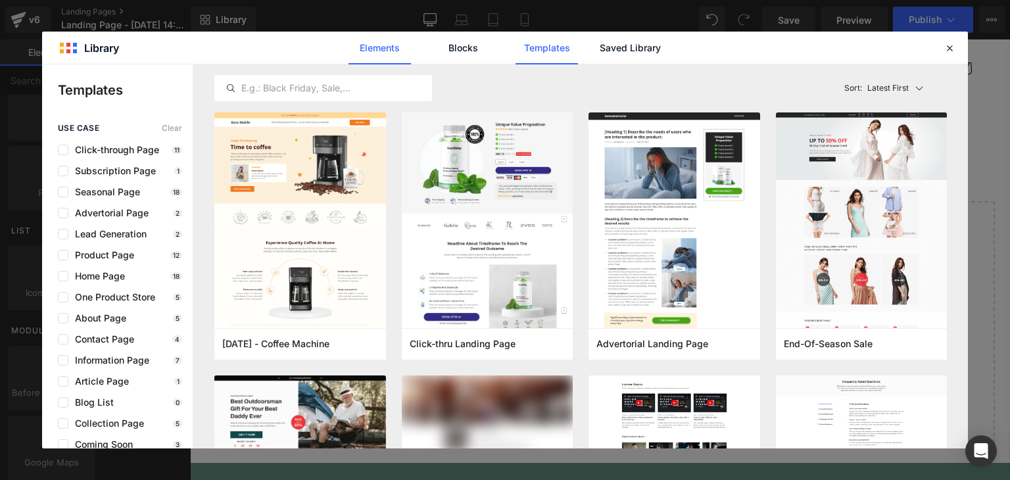
click at [385, 53] on link "Elements" at bounding box center [380, 48] width 62 height 33
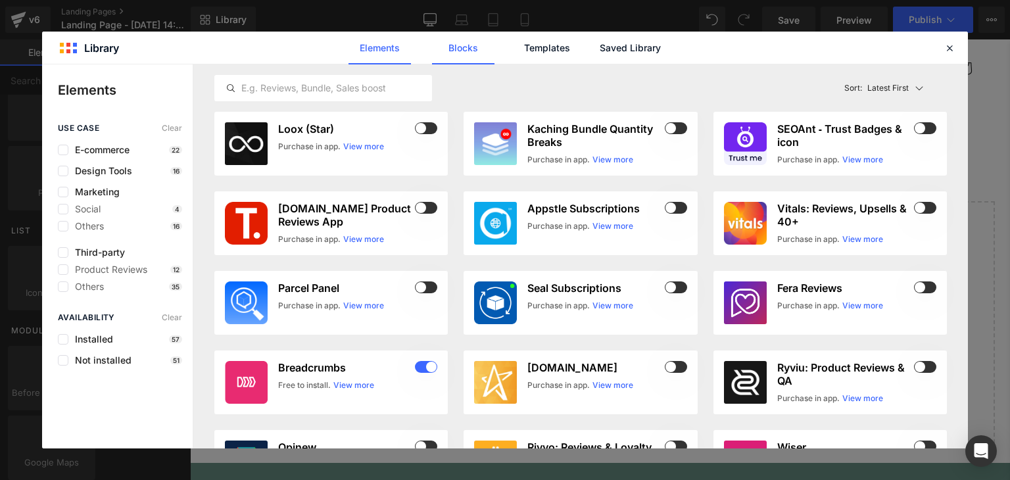
click at [468, 49] on link "Blocks" at bounding box center [463, 48] width 62 height 33
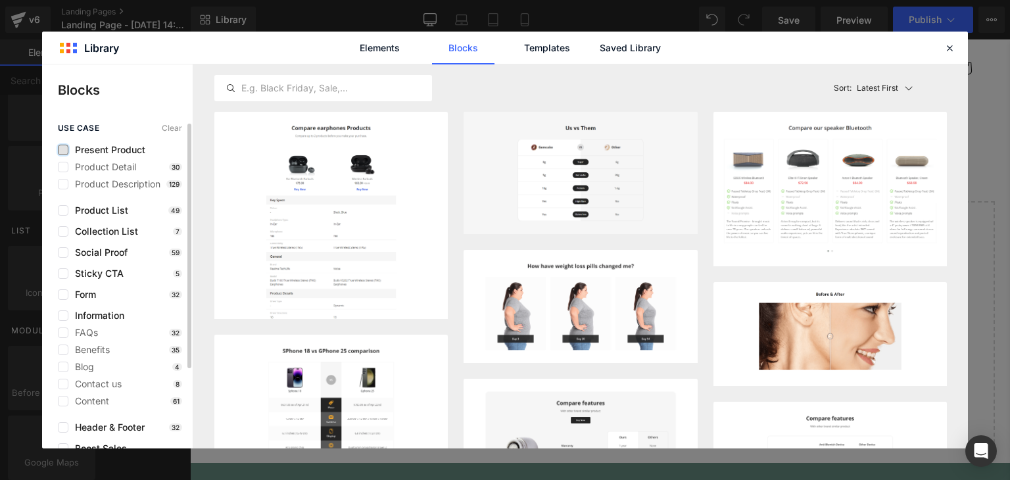
click at [64, 151] on label at bounding box center [63, 150] width 11 height 11
click at [63, 150] on input "checkbox" at bounding box center [63, 150] width 0 height 0
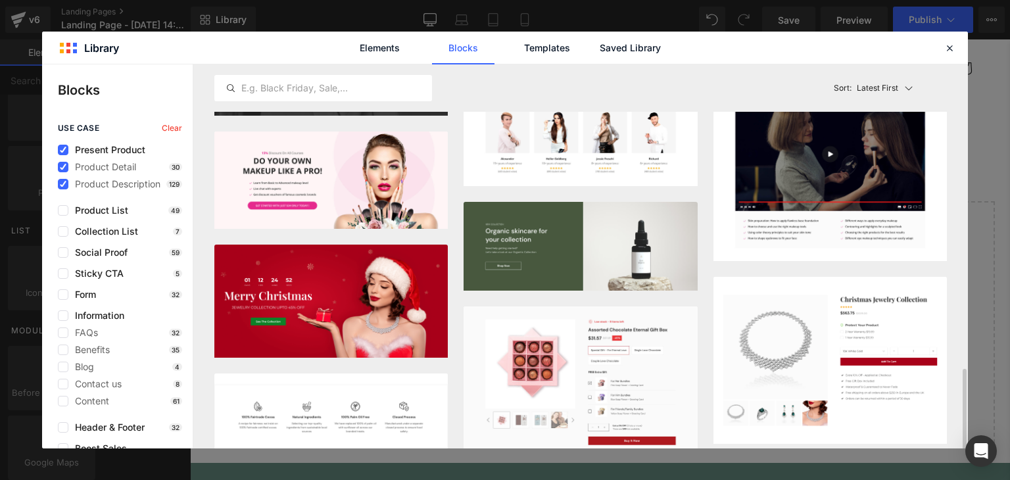
scroll to position [1118, 0]
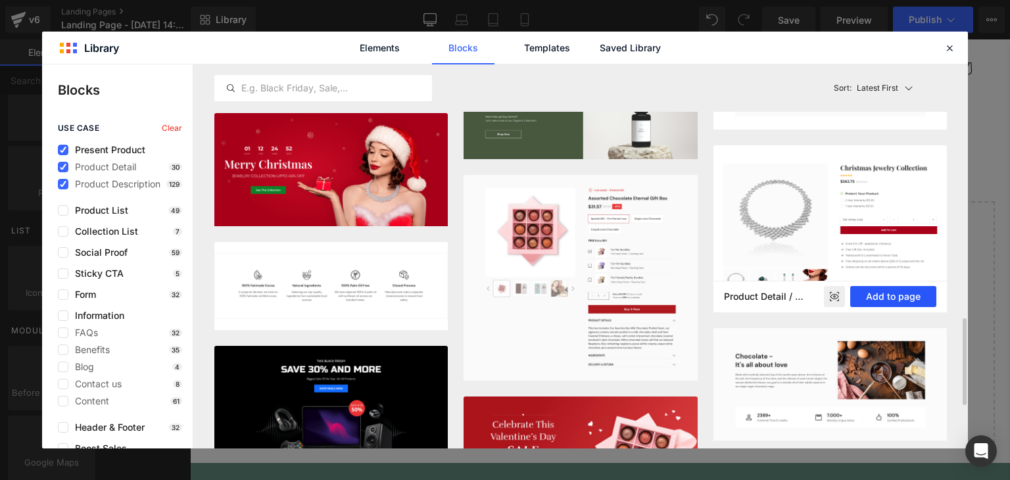
click at [879, 293] on button "Add to page" at bounding box center [893, 296] width 86 height 21
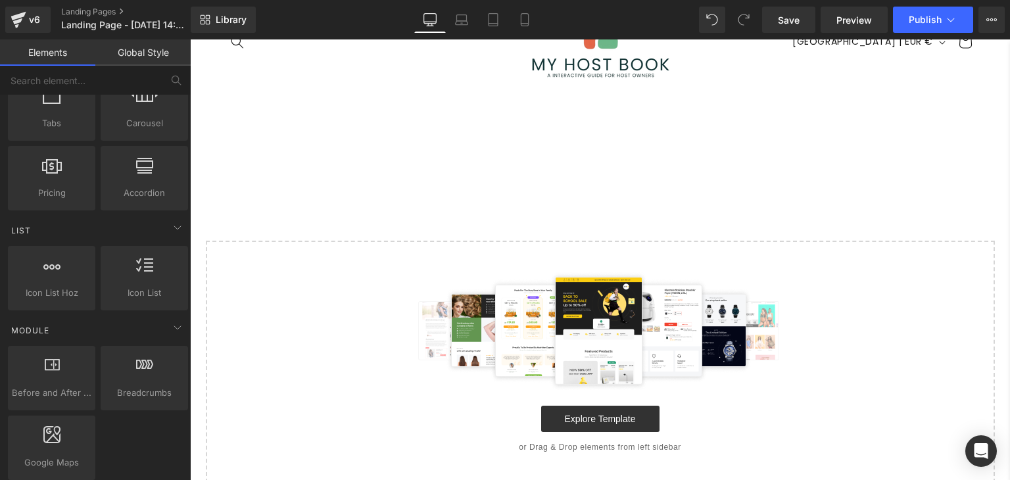
scroll to position [95, 0]
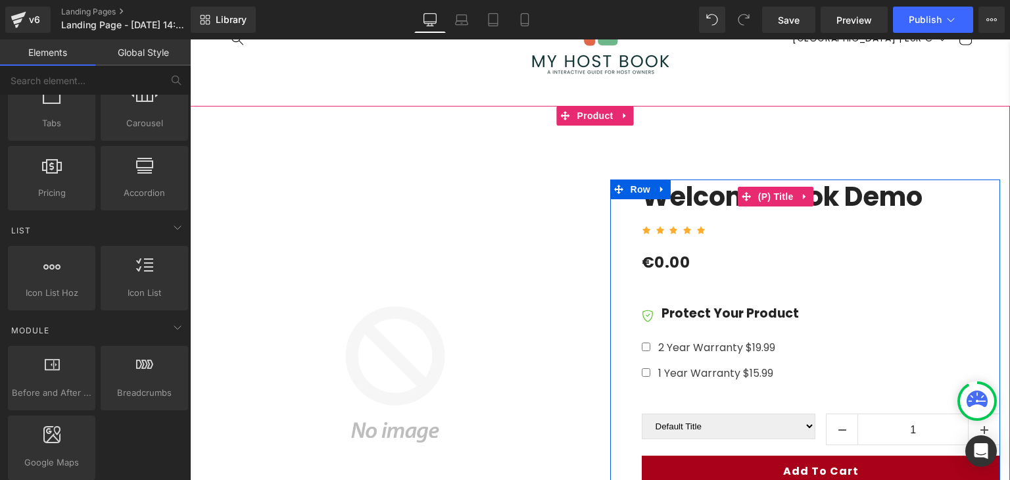
click at [715, 193] on link "Welcome Book Demo" at bounding box center [782, 197] width 281 height 34
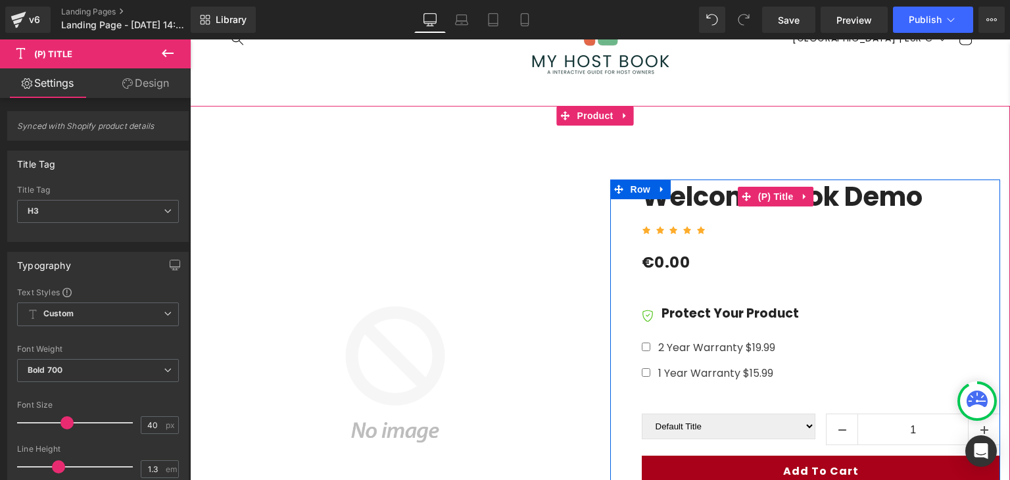
click at [894, 199] on link "Welcome Book Demo" at bounding box center [782, 197] width 281 height 34
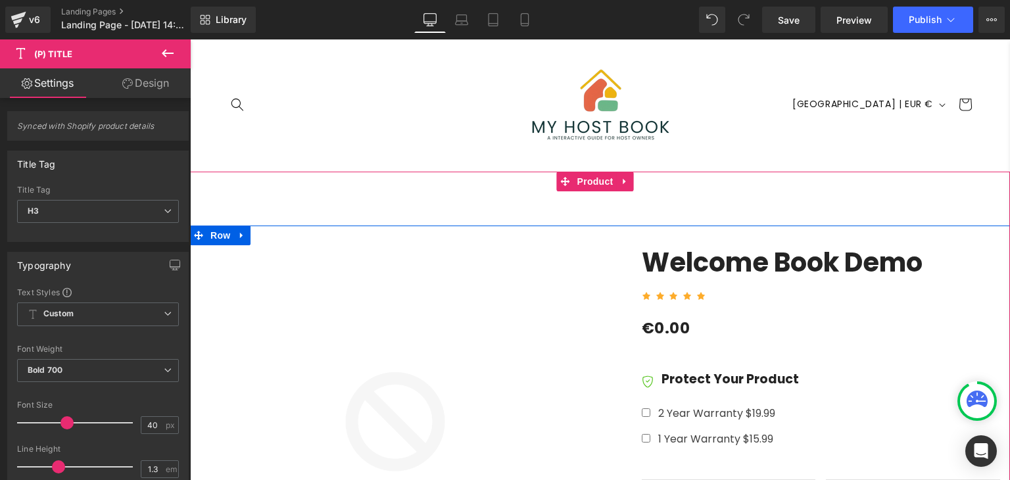
scroll to position [110, 0]
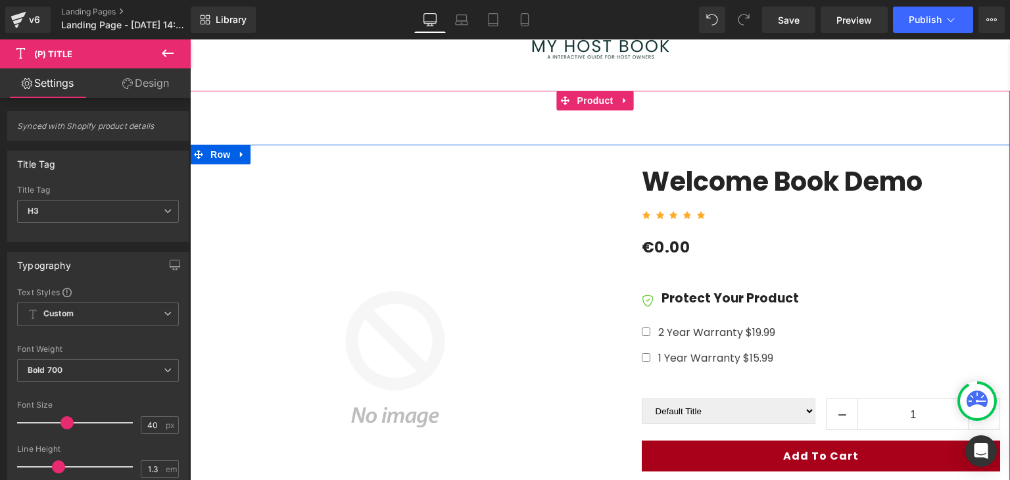
click at [396, 264] on img at bounding box center [395, 359] width 391 height 391
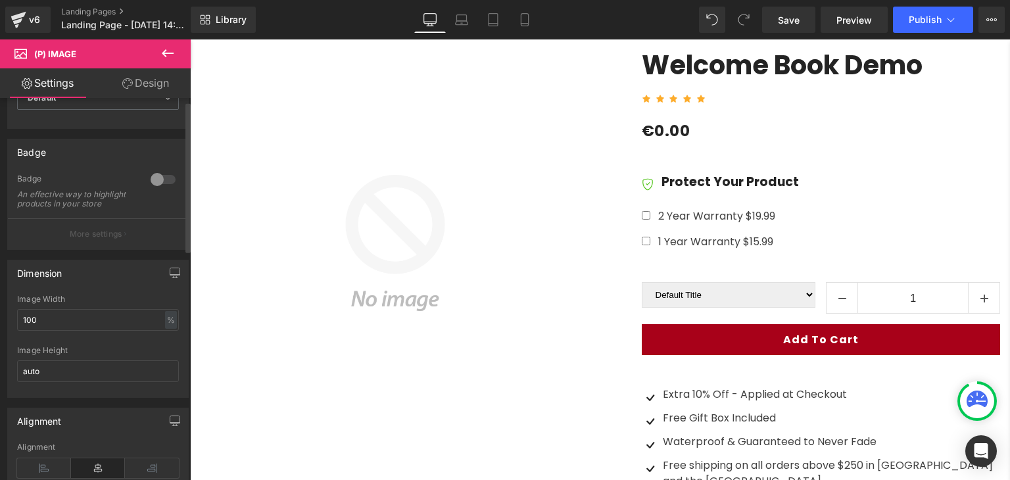
scroll to position [0, 0]
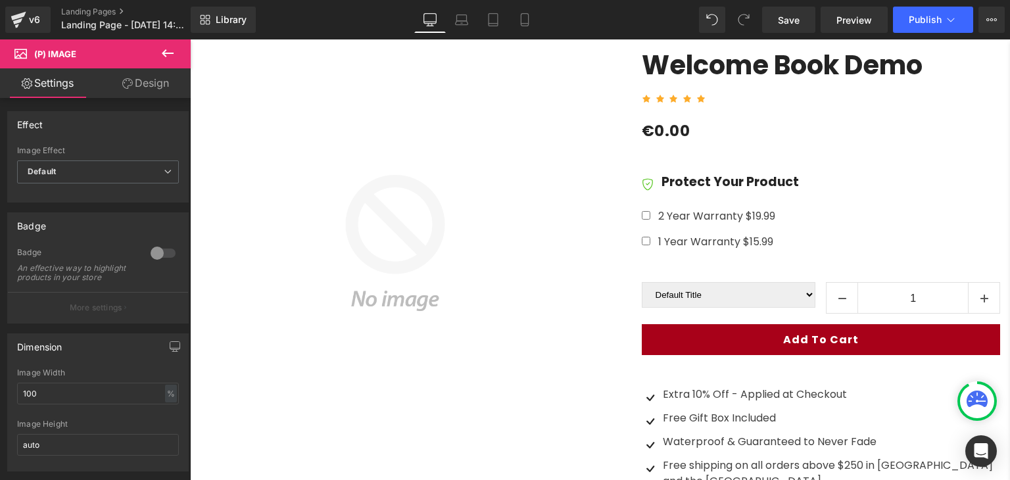
drag, startPoint x: 130, startPoint y: 91, endPoint x: 78, endPoint y: 91, distance: 52.6
click at [130, 91] on link "Design" at bounding box center [145, 83] width 95 height 30
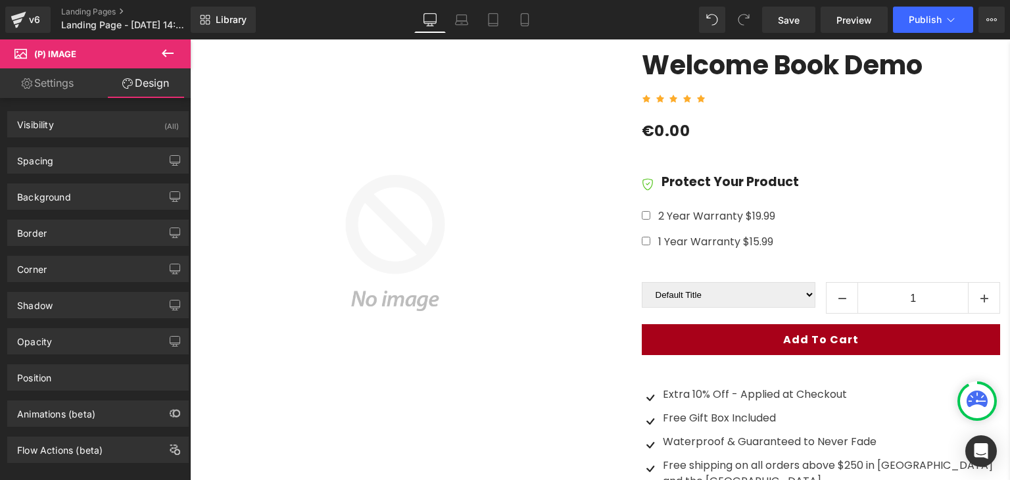
click at [78, 91] on link "Settings" at bounding box center [47, 83] width 95 height 30
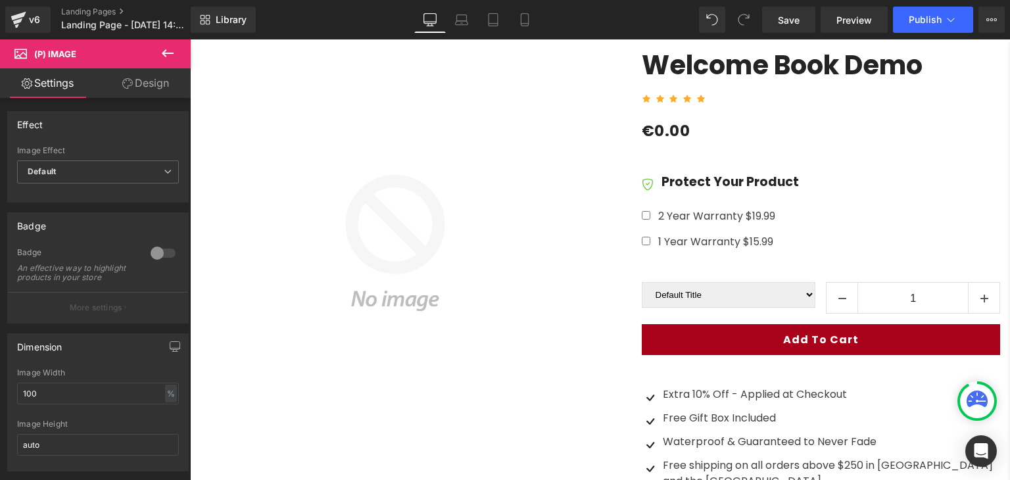
click at [157, 58] on button at bounding box center [168, 53] width 46 height 29
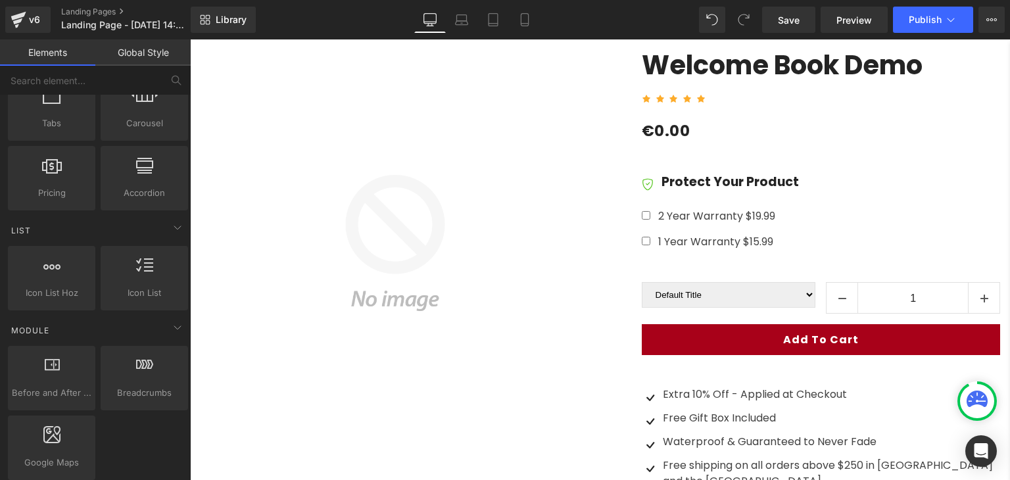
click at [331, 287] on img at bounding box center [395, 243] width 391 height 391
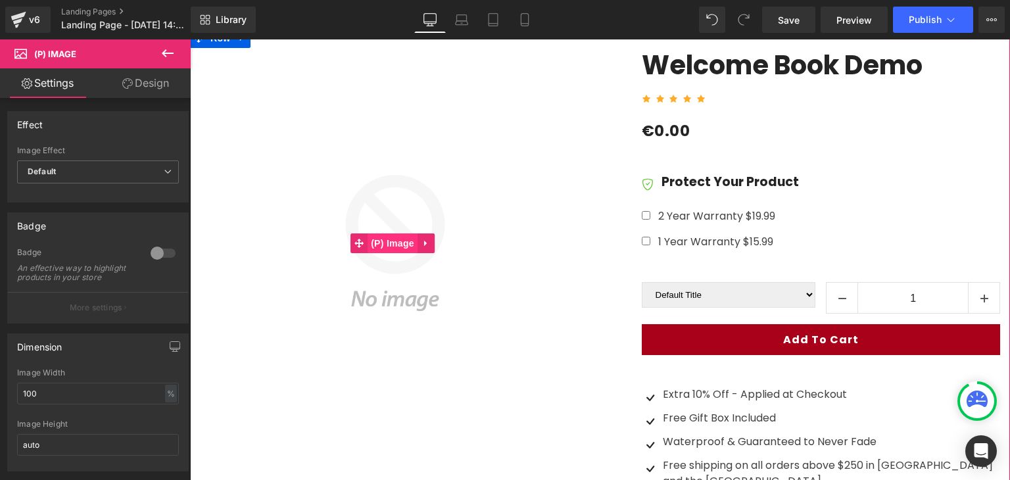
click at [387, 237] on span "(P) Image" at bounding box center [393, 243] width 50 height 20
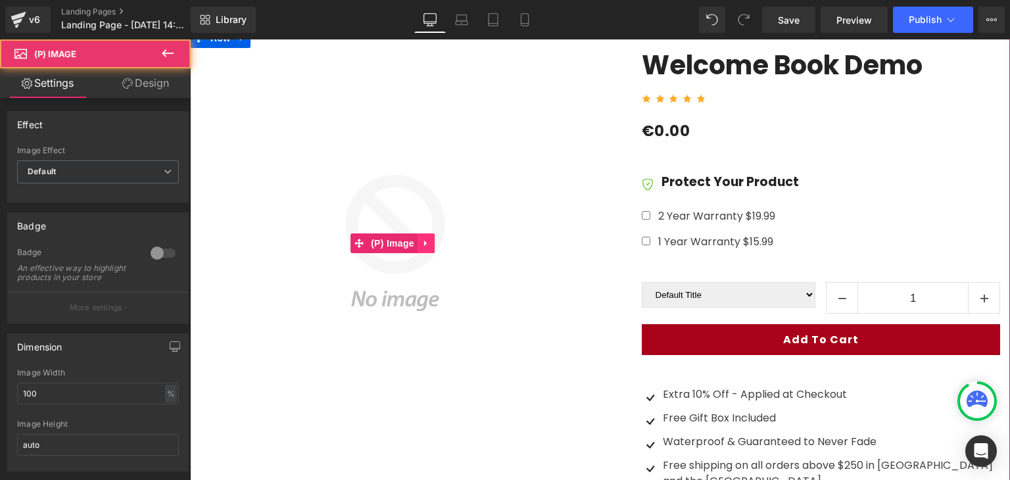
click at [433, 237] on link at bounding box center [426, 243] width 17 height 20
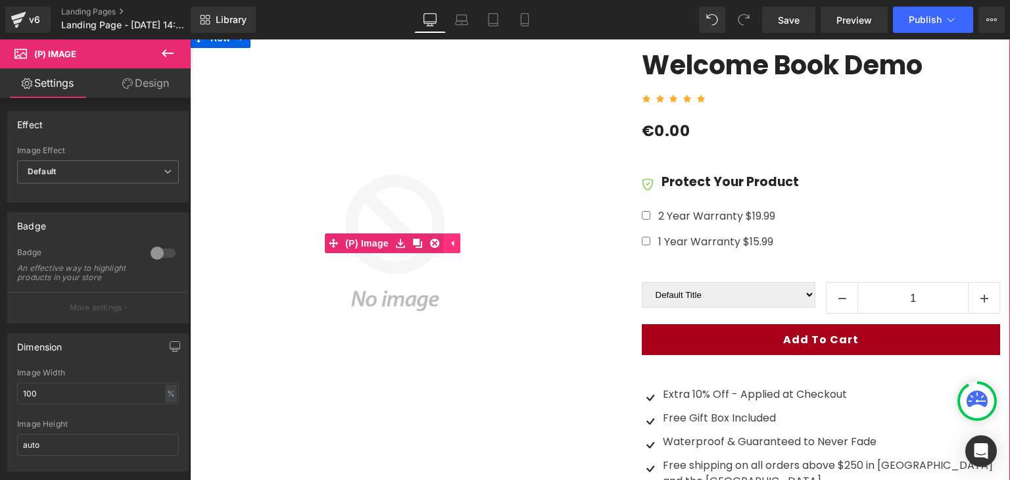
click at [451, 241] on icon at bounding box center [451, 243] width 9 height 10
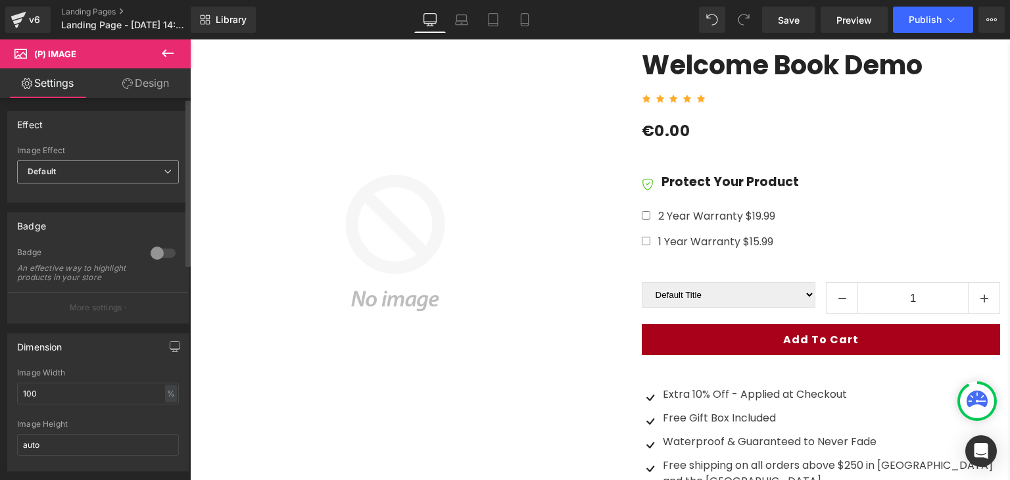
click at [126, 176] on span "Default" at bounding box center [98, 171] width 162 height 23
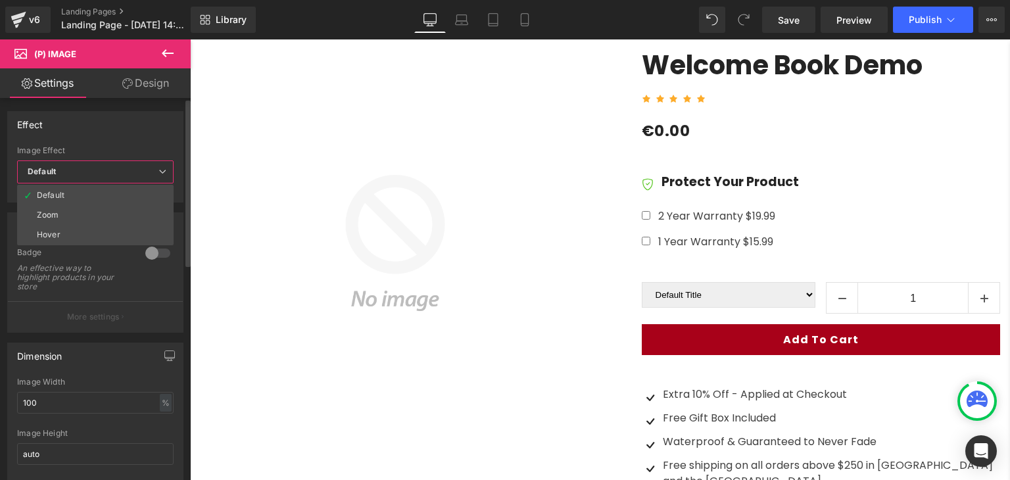
click at [126, 176] on span "Default" at bounding box center [95, 171] width 157 height 23
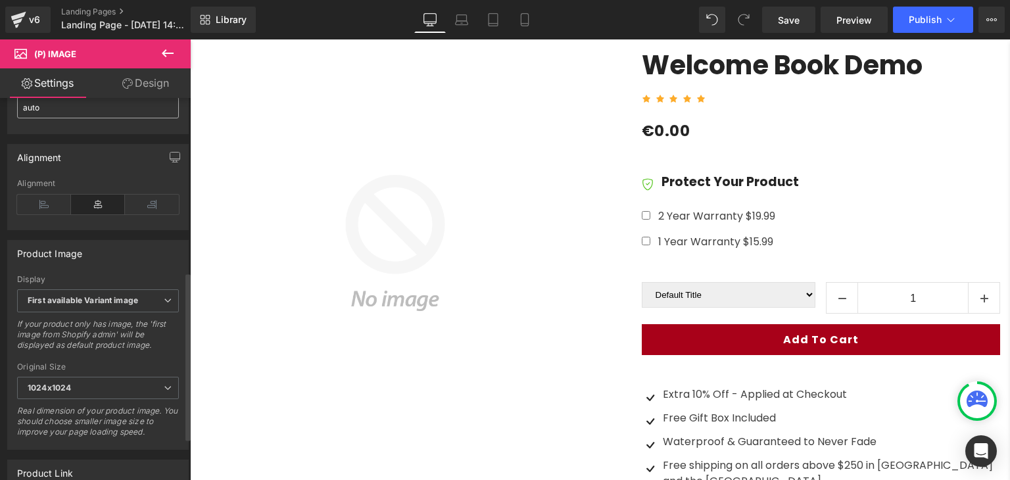
scroll to position [395, 0]
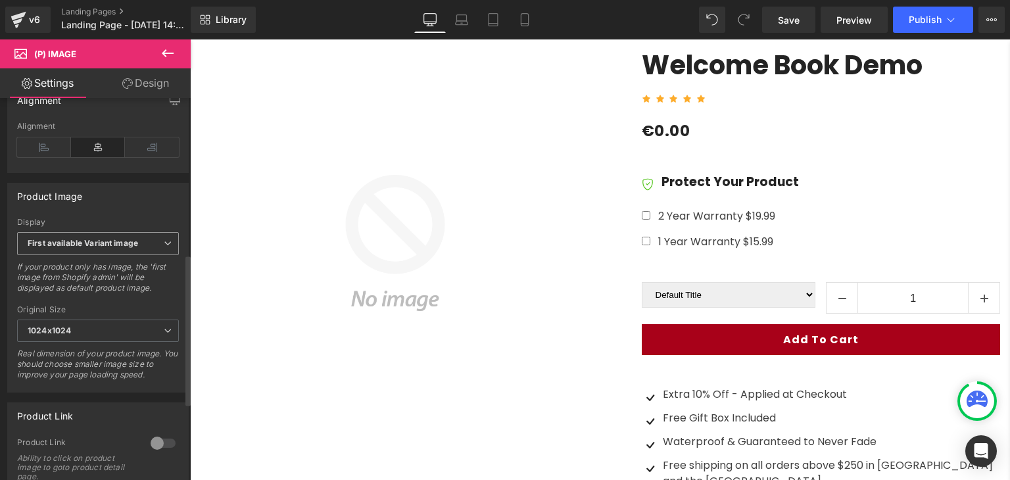
click at [124, 245] on span "First available Variant image" at bounding box center [98, 243] width 162 height 23
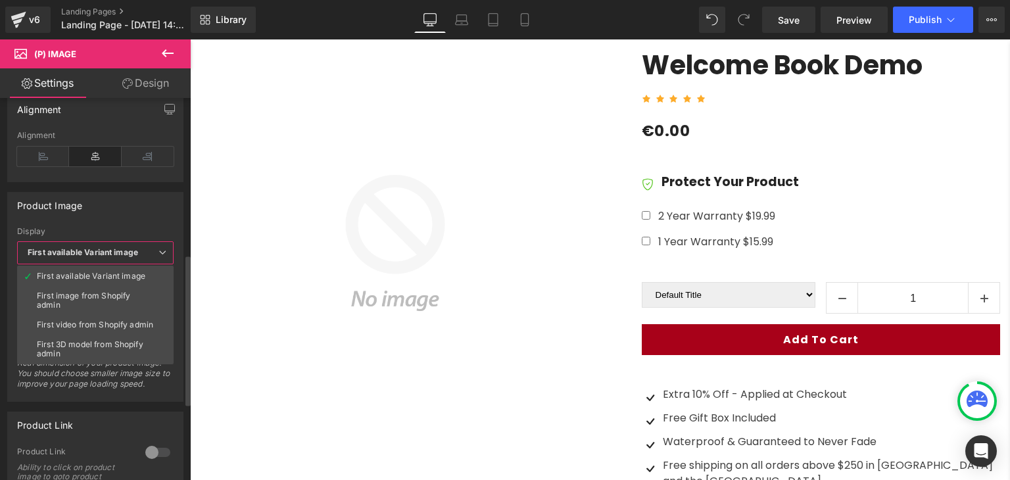
click at [124, 243] on span "First available Variant image" at bounding box center [95, 252] width 157 height 23
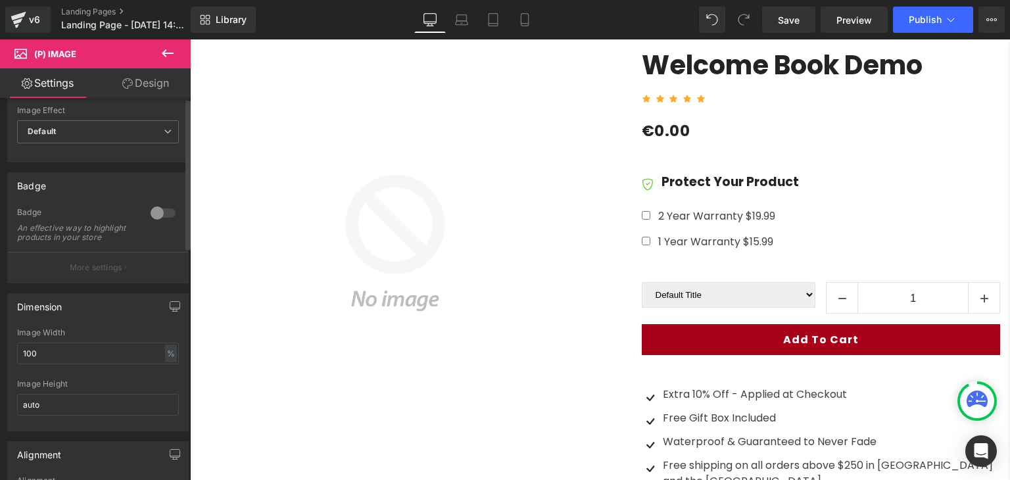
scroll to position [0, 0]
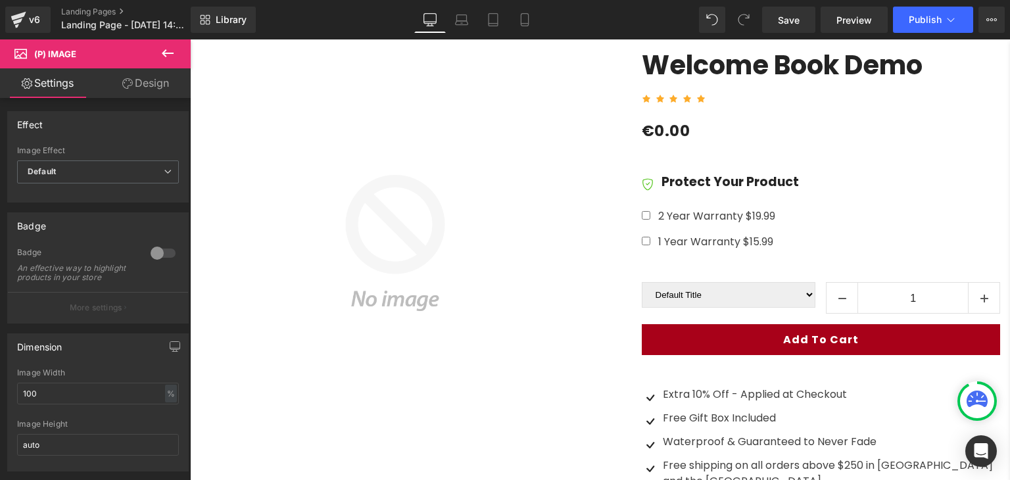
click at [132, 84] on link "Design" at bounding box center [145, 83] width 95 height 30
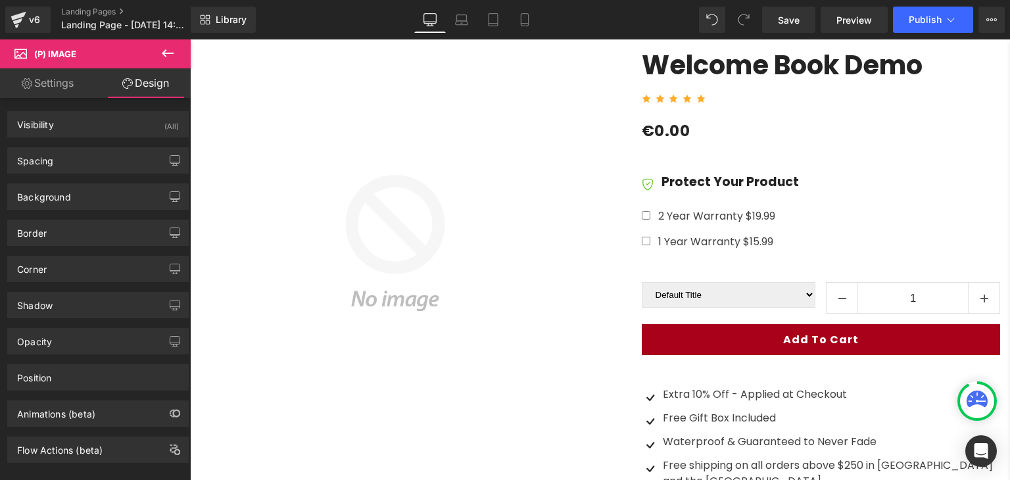
click at [167, 56] on icon at bounding box center [168, 53] width 16 height 16
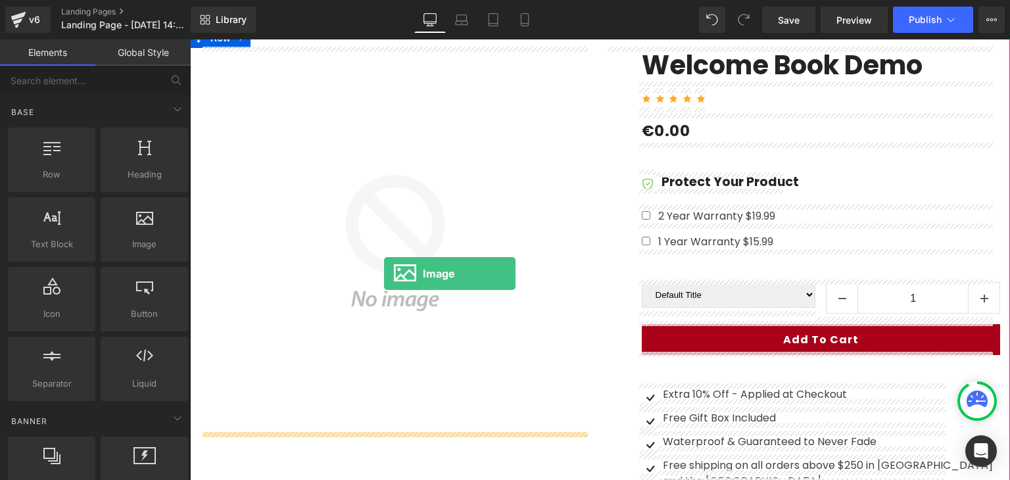
drag, startPoint x: 322, startPoint y: 270, endPoint x: 384, endPoint y: 274, distance: 62.6
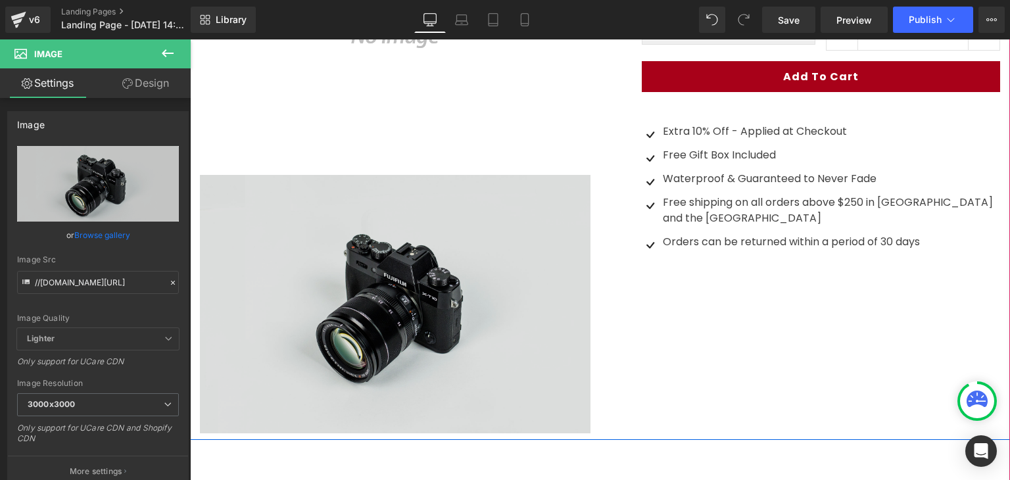
scroll to position [293, 0]
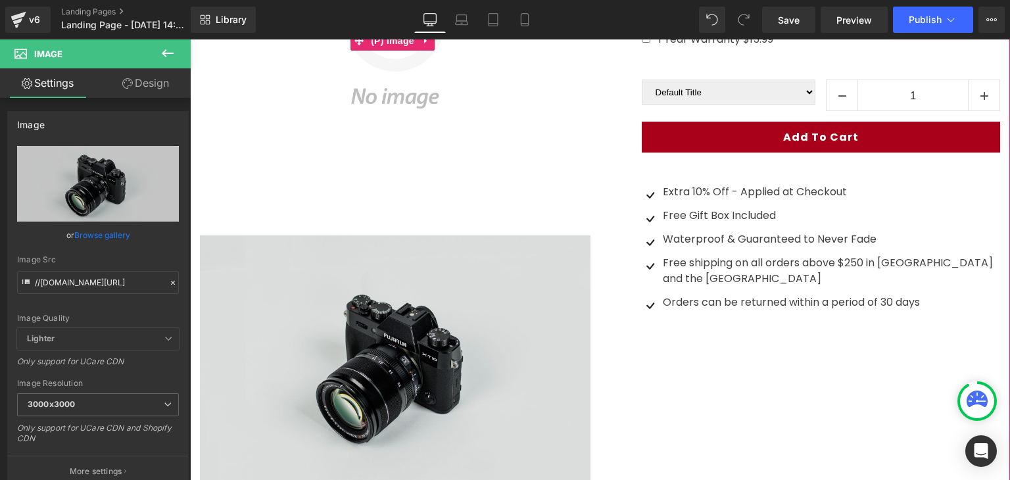
scroll to position [490, 0]
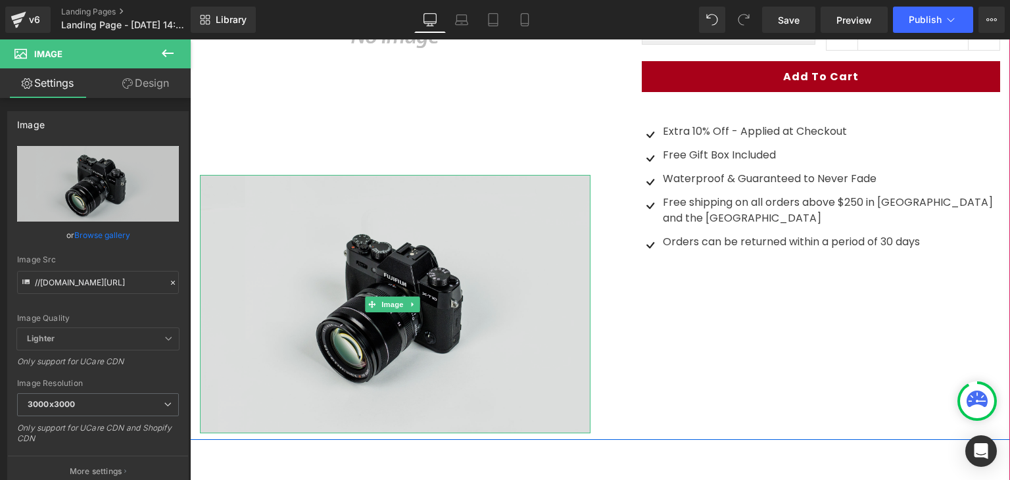
click at [403, 310] on img at bounding box center [395, 304] width 391 height 258
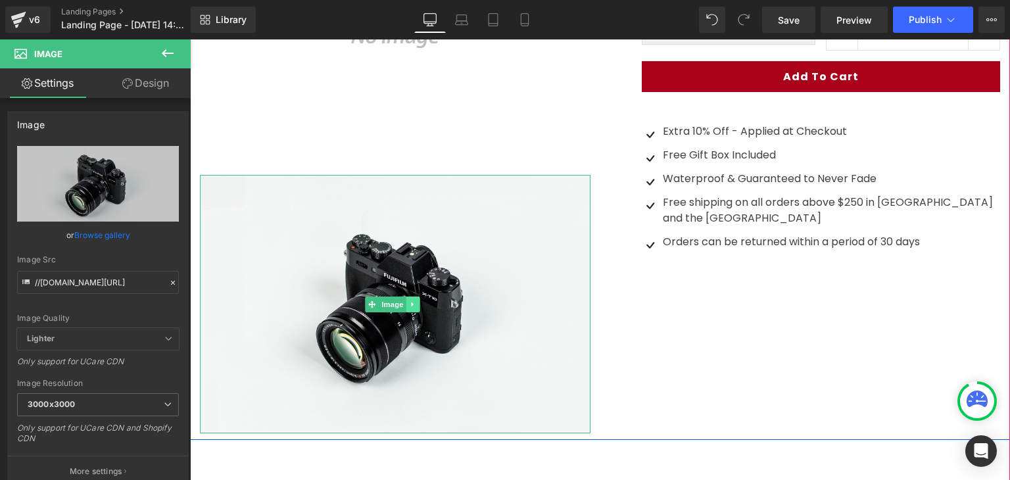
click at [410, 301] on icon at bounding box center [413, 305] width 7 height 8
click at [423, 297] on link at bounding box center [420, 305] width 14 height 16
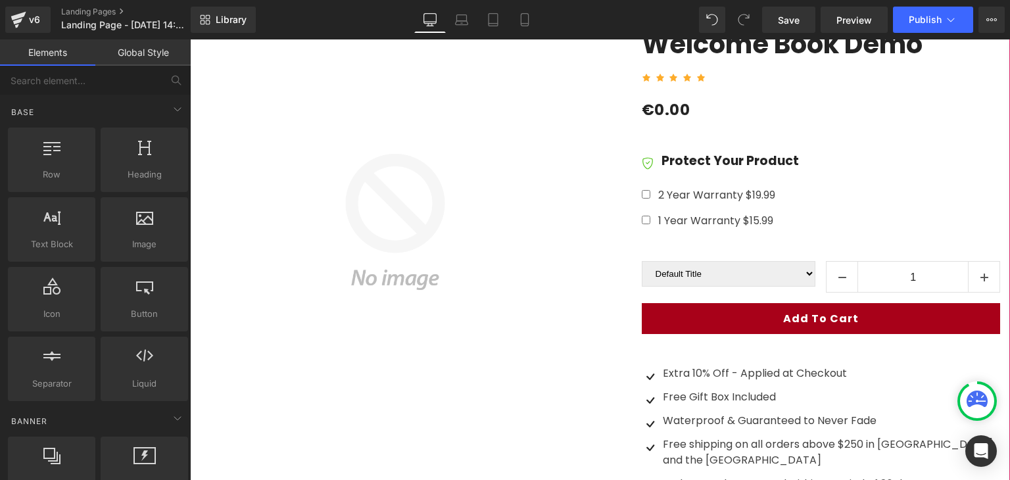
scroll to position [161, 0]
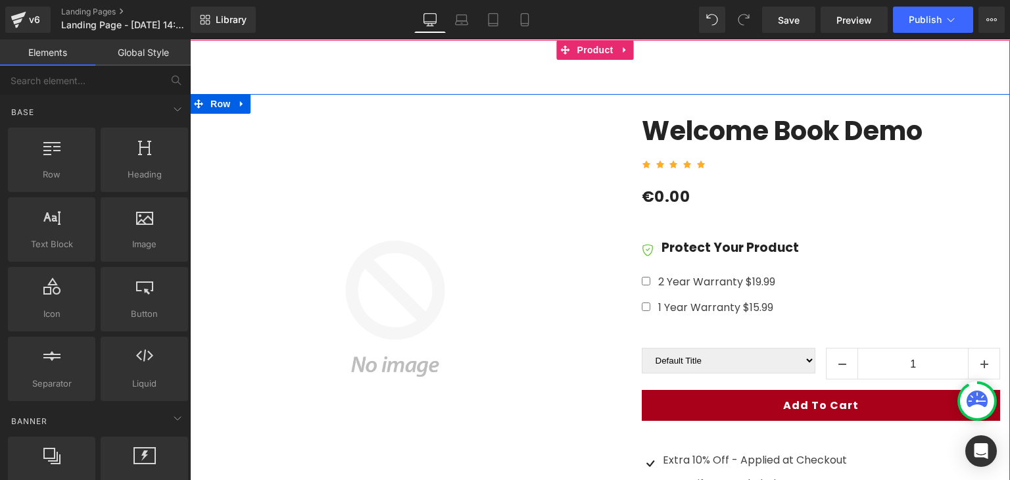
drag, startPoint x: 498, startPoint y: 214, endPoint x: 473, endPoint y: 172, distance: 48.9
click at [498, 214] on img at bounding box center [395, 309] width 391 height 391
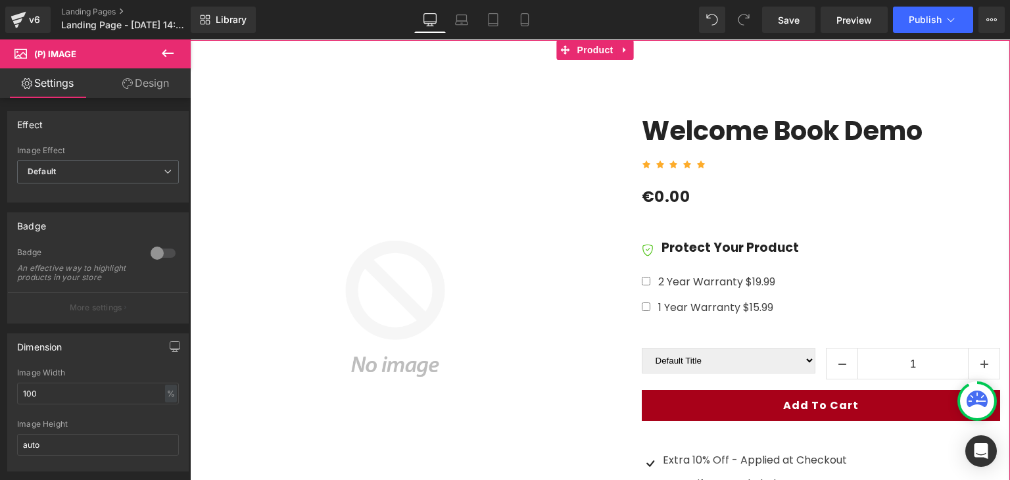
click at [777, 77] on div "Sale Off (P) Image Welcome Book Demo (P) Title Icon Icon Icon Icon Icon Icon Li…" at bounding box center [600, 360] width 820 height 641
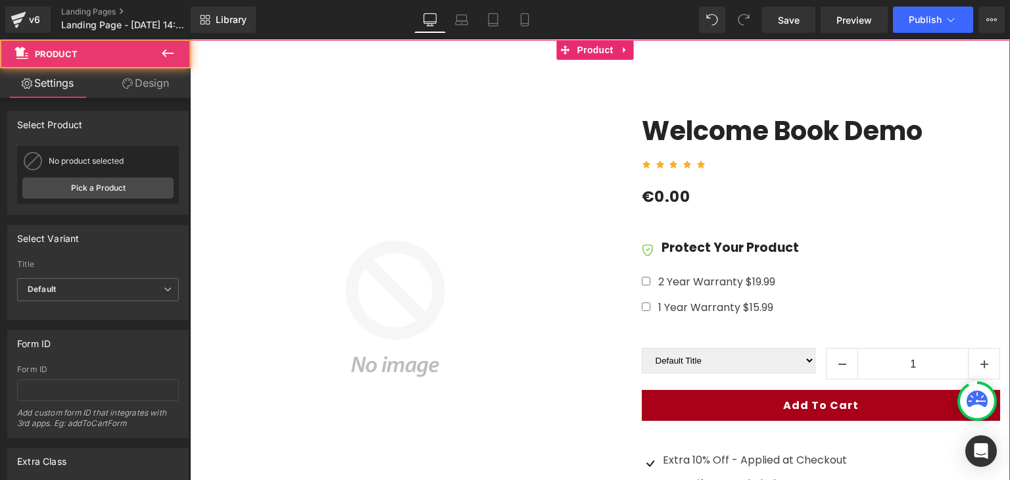
click at [533, 229] on img at bounding box center [395, 309] width 391 height 391
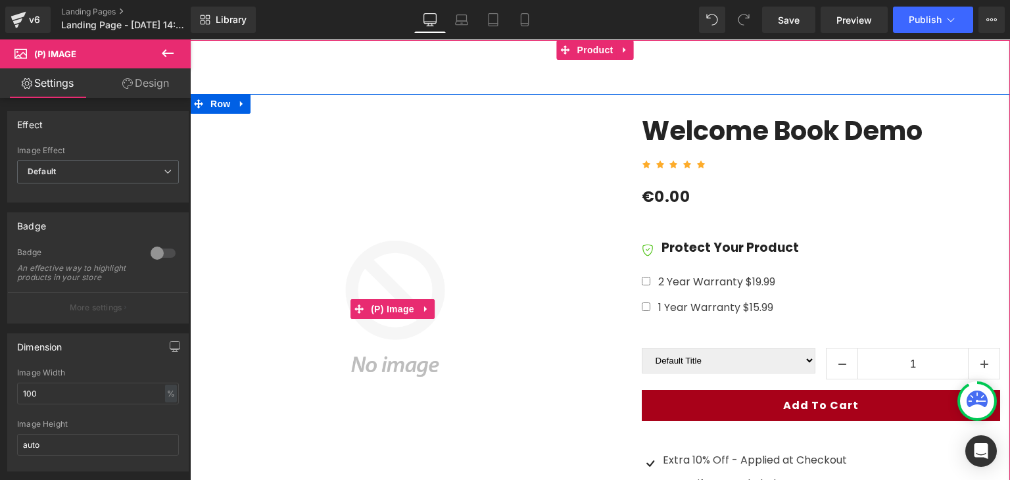
click at [352, 264] on img at bounding box center [395, 309] width 391 height 391
click at [369, 306] on span "(P) Image" at bounding box center [393, 309] width 50 height 20
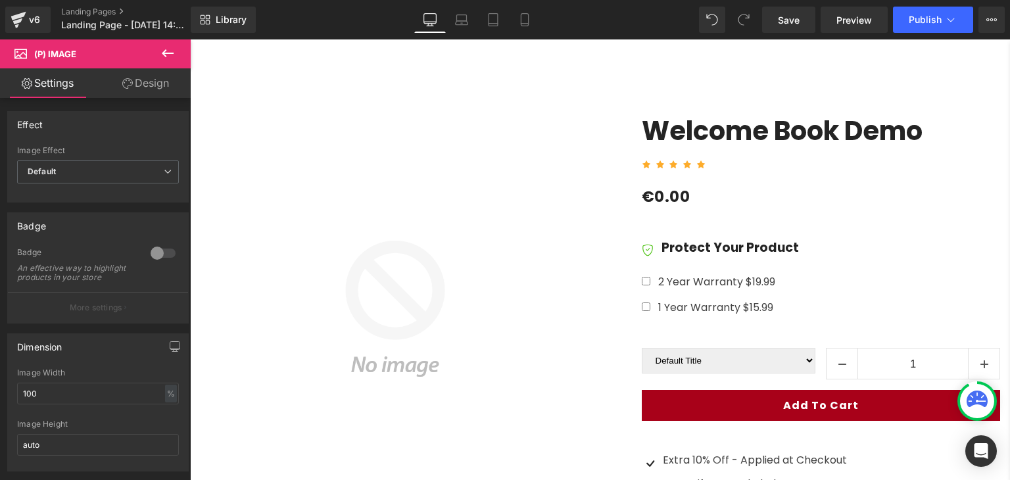
click at [160, 56] on icon at bounding box center [168, 53] width 16 height 16
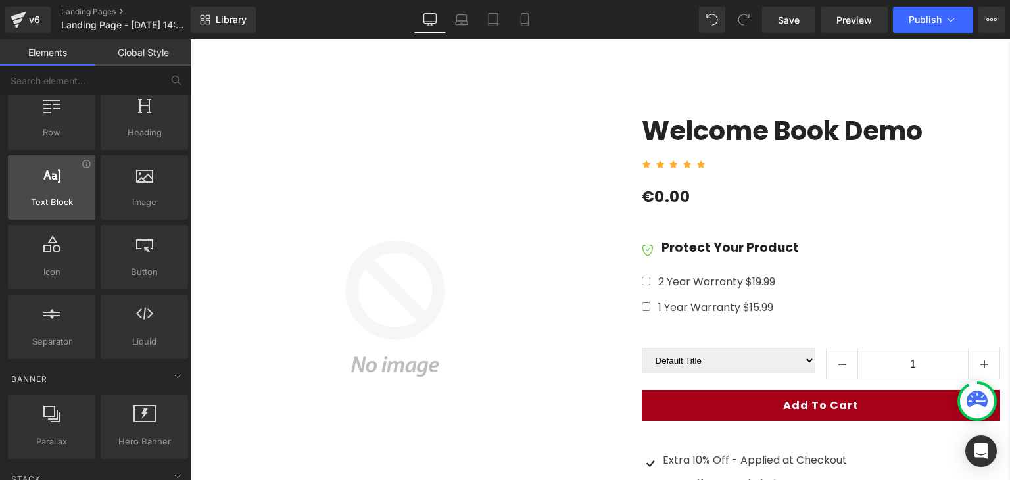
scroll to position [66, 0]
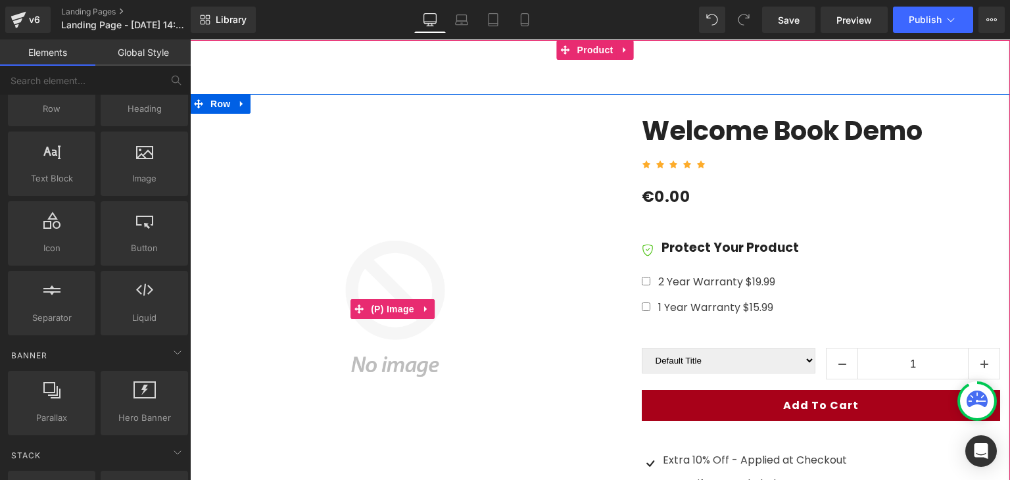
drag, startPoint x: 351, startPoint y: 377, endPoint x: 357, endPoint y: 358, distance: 20.0
click at [351, 377] on img at bounding box center [395, 309] width 391 height 391
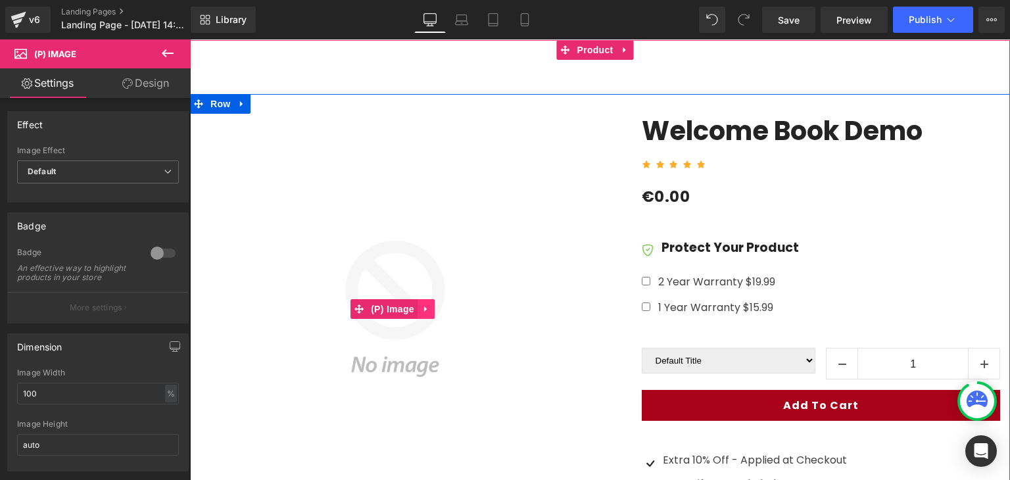
click at [427, 306] on icon at bounding box center [426, 309] width 9 height 10
click at [455, 222] on img at bounding box center [395, 309] width 391 height 391
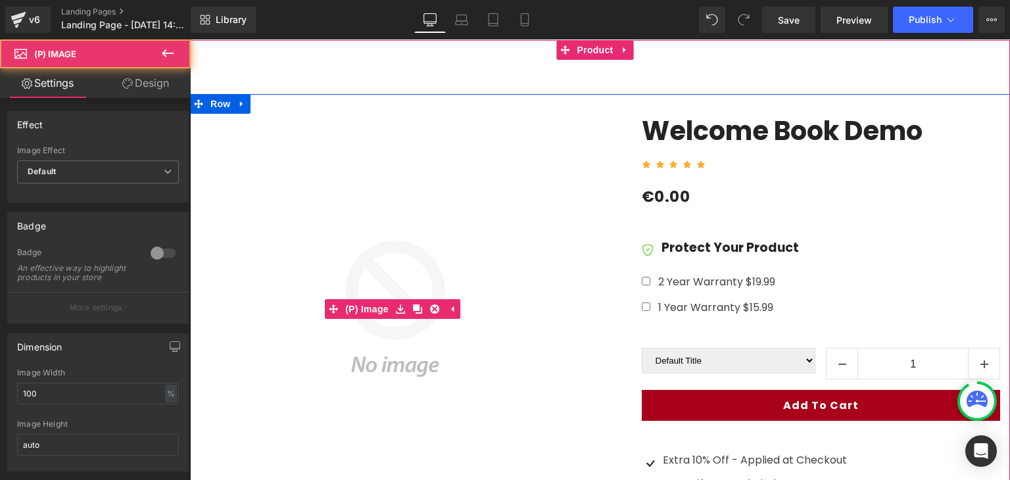
click at [379, 364] on img at bounding box center [395, 309] width 391 height 391
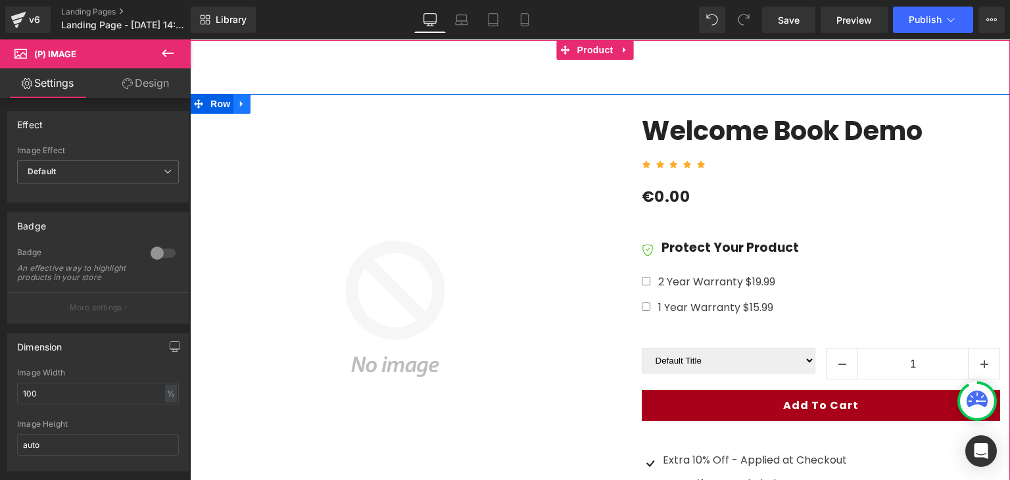
click at [247, 106] on link at bounding box center [241, 104] width 17 height 20
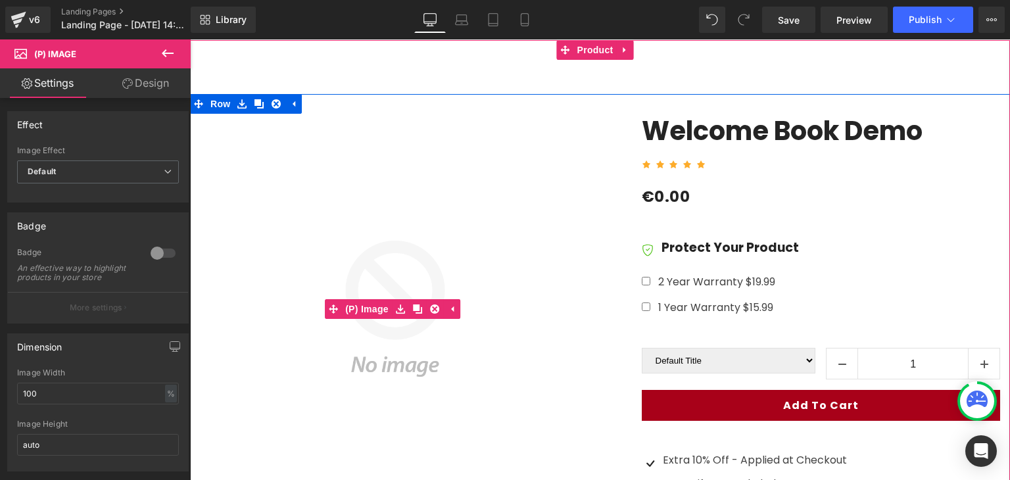
click at [265, 170] on img at bounding box center [395, 309] width 391 height 391
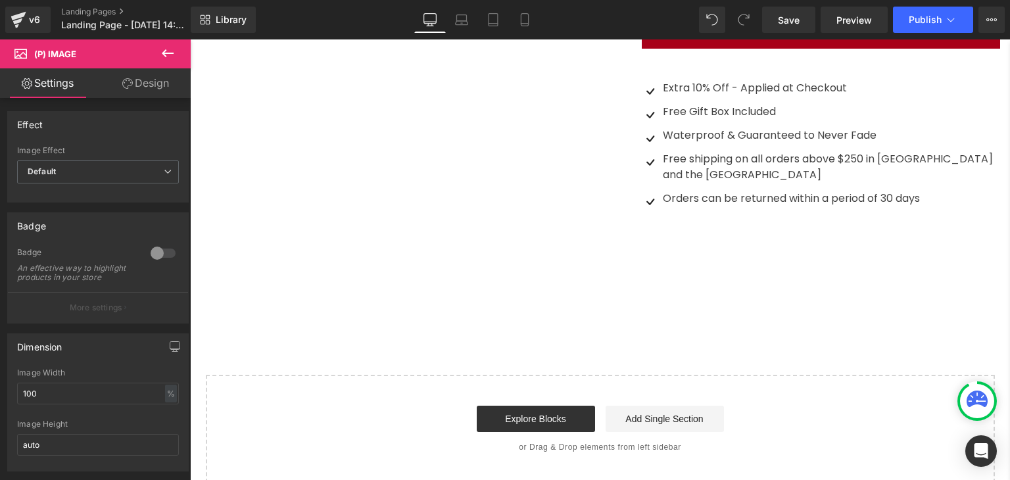
scroll to position [424, 0]
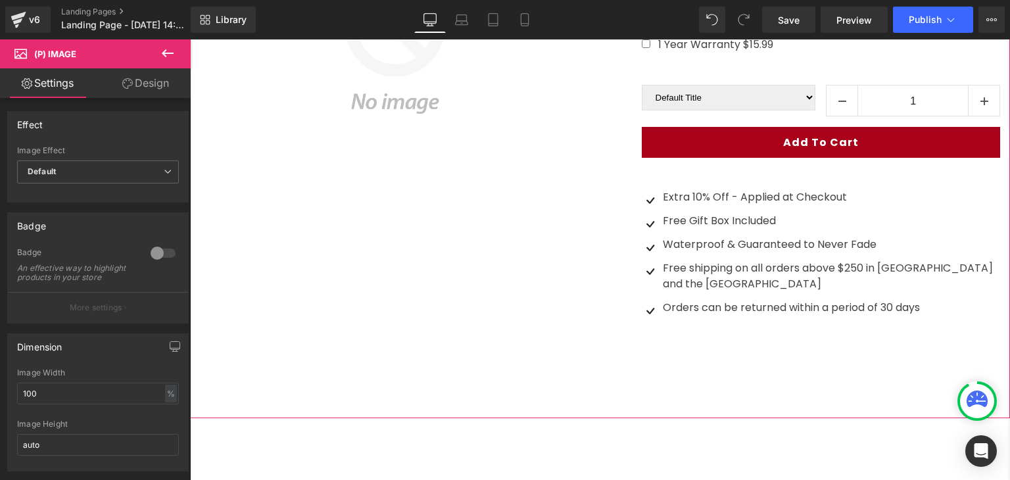
click at [490, 364] on div "Sale Off (P) Image Welcome Book Demo (P) Title Icon Icon Icon Icon Icon Icon Li…" at bounding box center [600, 97] width 820 height 641
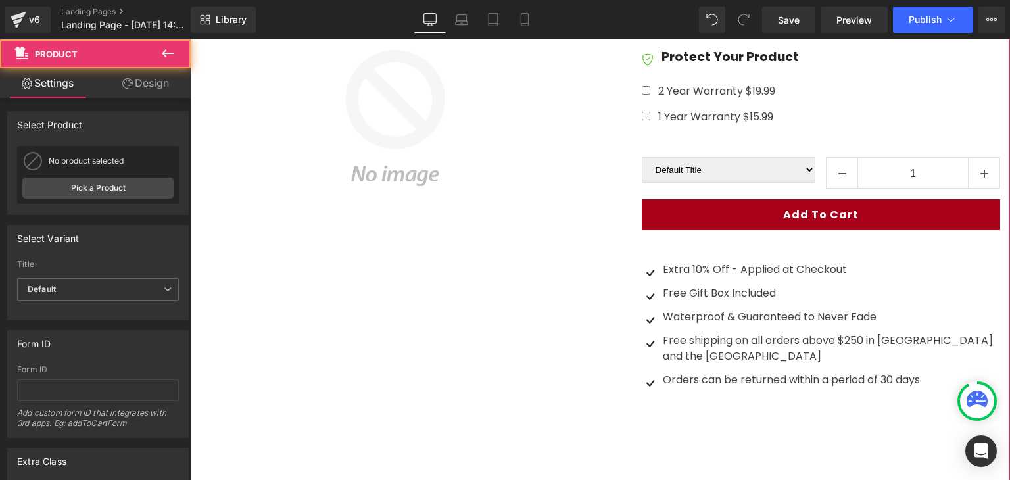
scroll to position [227, 0]
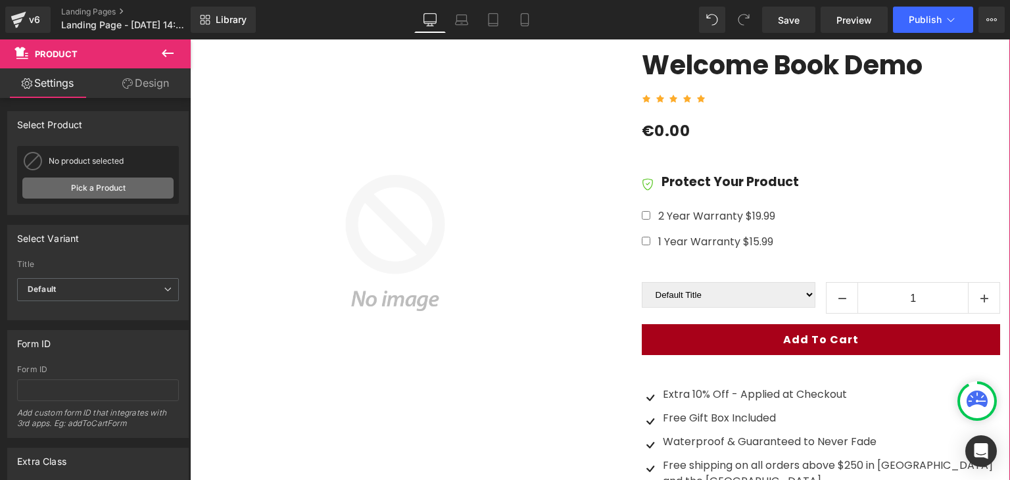
click at [110, 187] on link "Pick a Product" at bounding box center [97, 188] width 151 height 21
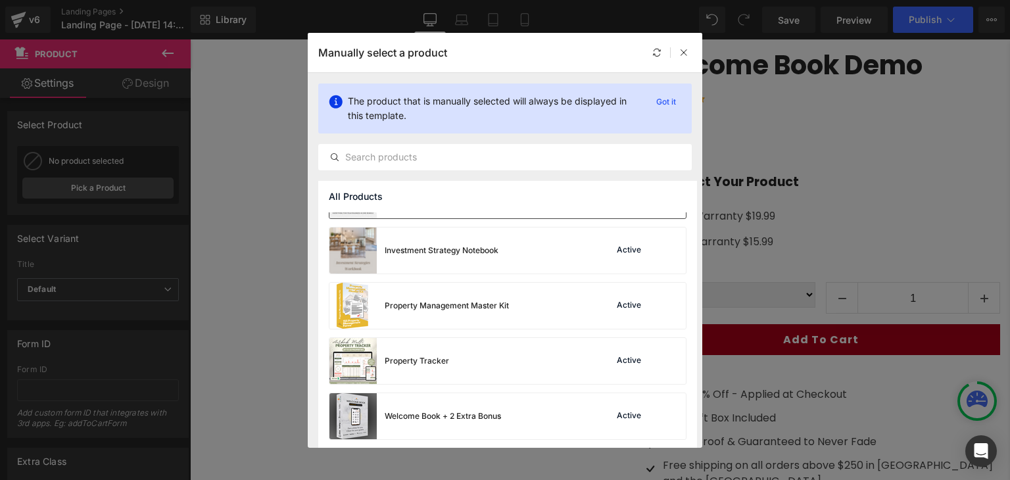
scroll to position [154, 0]
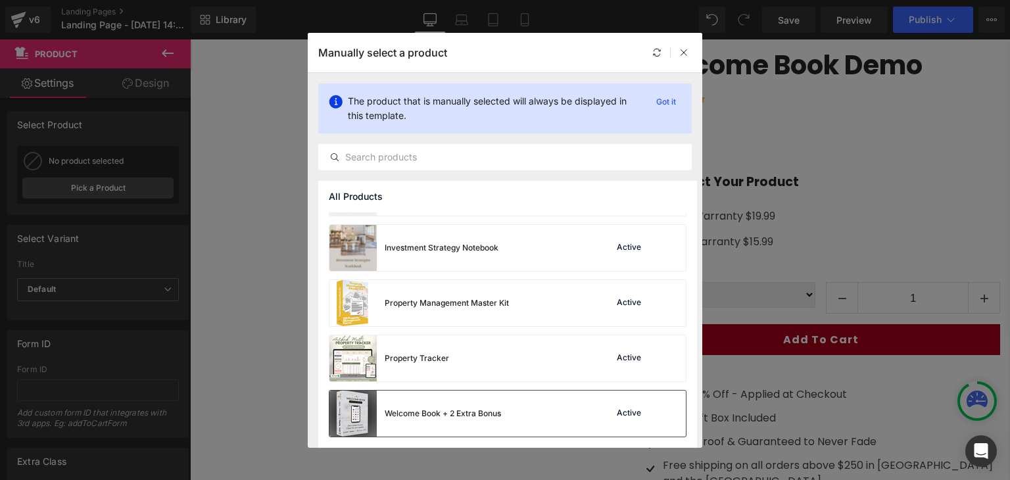
click at [423, 402] on div "Welcome Book + 2 Extra Bonus" at bounding box center [415, 414] width 172 height 46
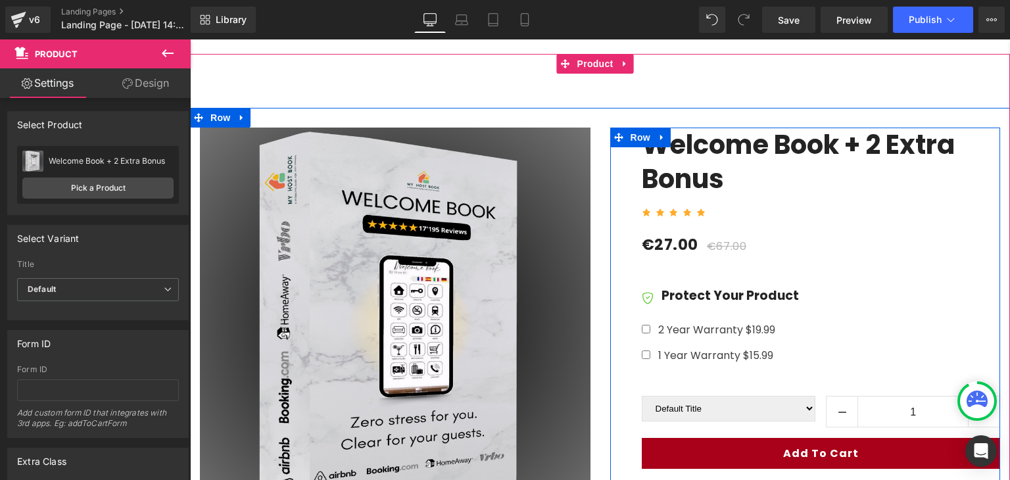
scroll to position [227, 0]
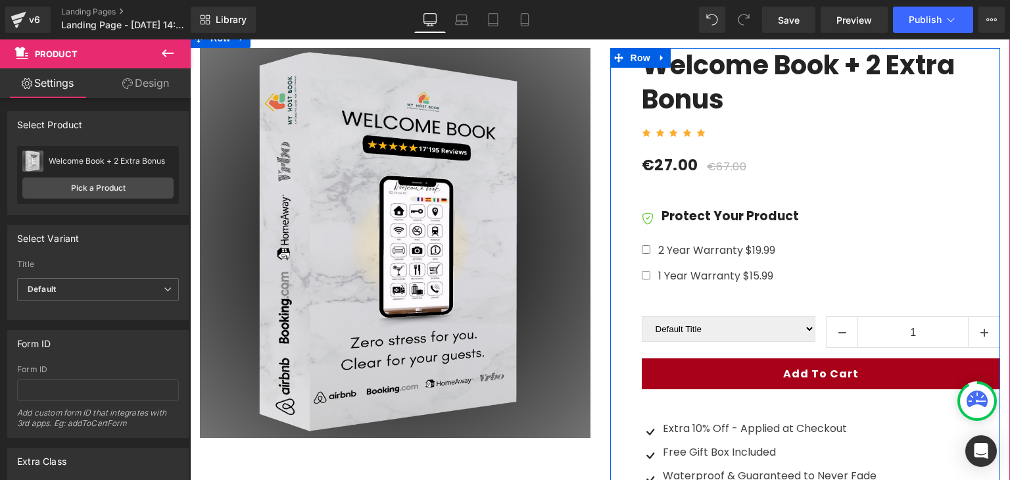
click at [731, 214] on div "Protect Your Product Text Block" at bounding box center [728, 216] width 141 height 16
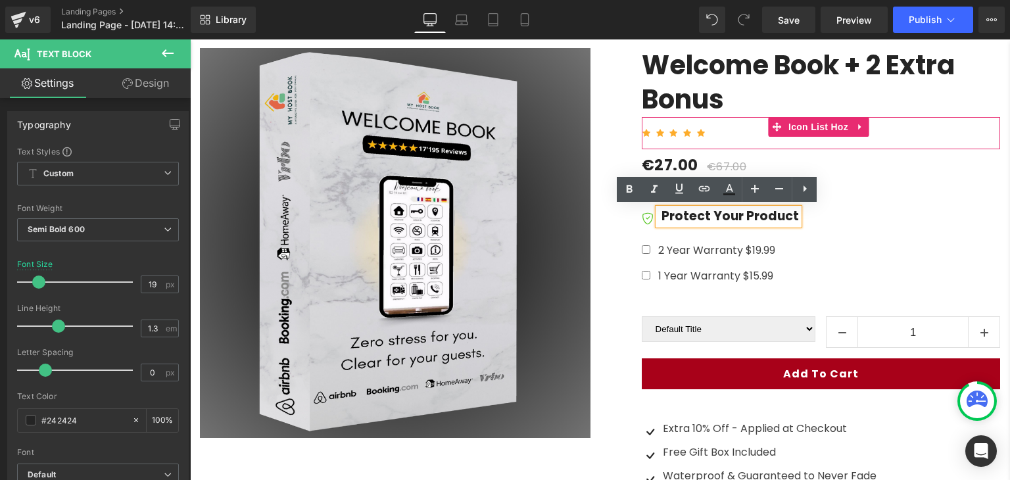
click at [764, 93] on link "Welcome Book + 2 Extra Bonus" at bounding box center [821, 82] width 359 height 68
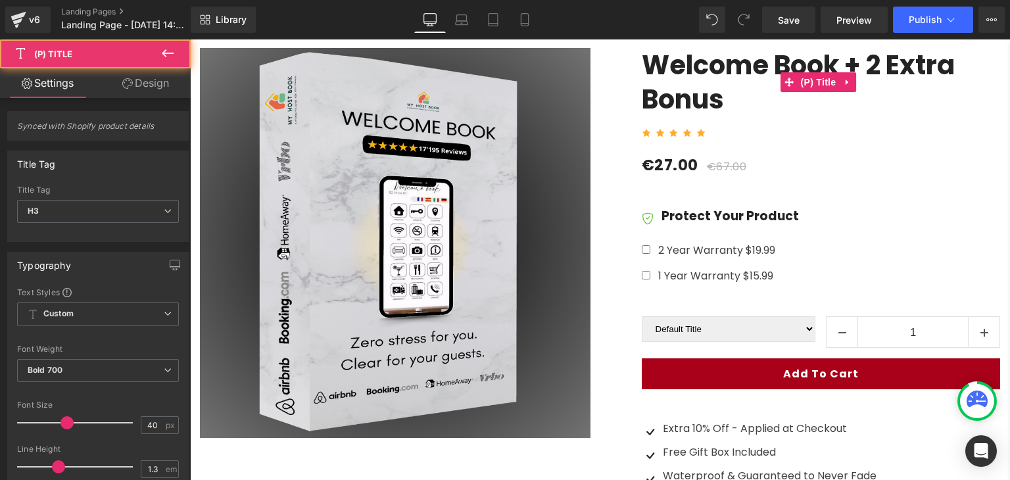
scroll to position [95, 0]
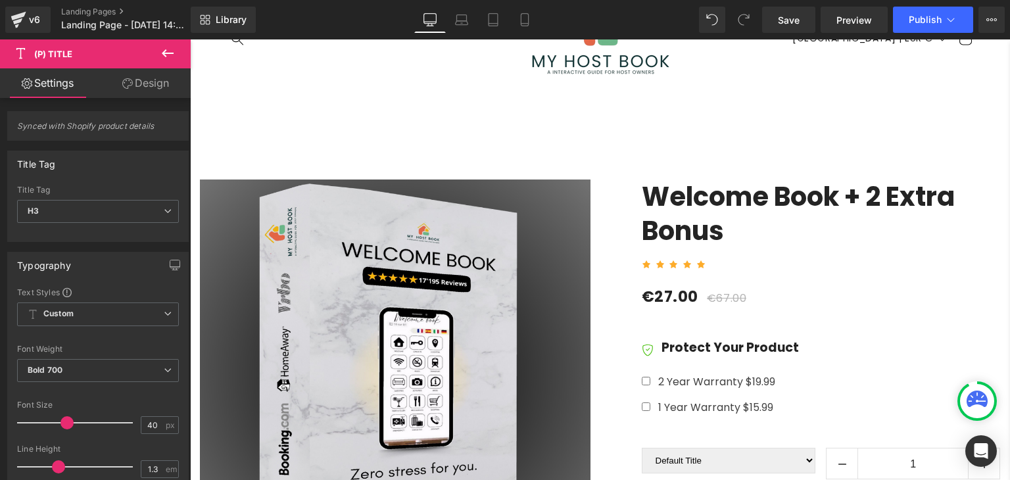
click at [714, 222] on link "Welcome Book + 2 Extra Bonus" at bounding box center [821, 214] width 359 height 68
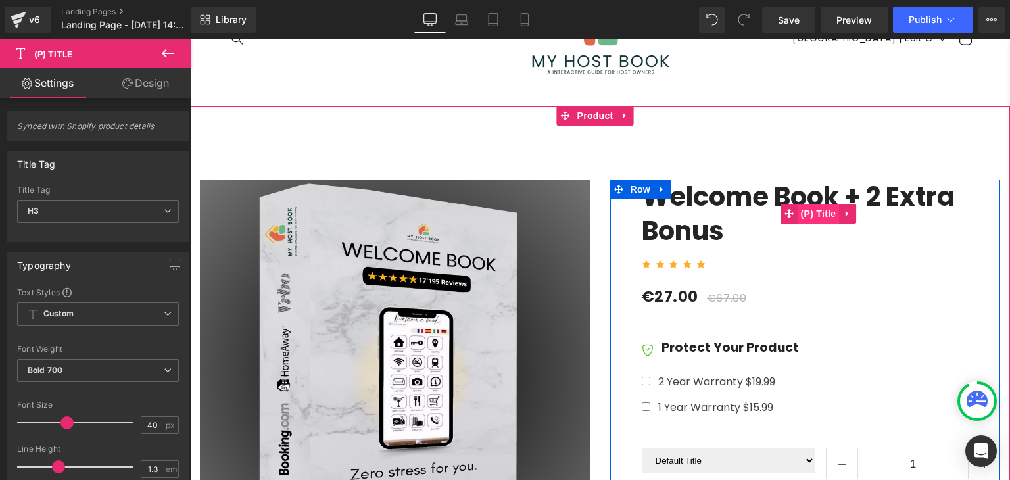
click at [813, 217] on span "(P) Title" at bounding box center [819, 214] width 42 height 20
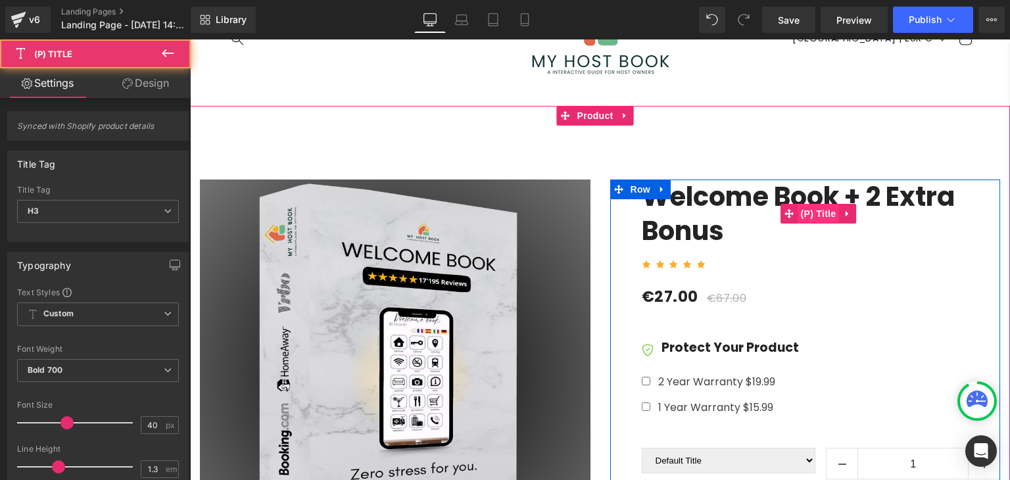
click at [813, 217] on span "(P) Title" at bounding box center [819, 214] width 42 height 20
click at [813, 217] on span "(P) Title" at bounding box center [819, 215] width 42 height 20
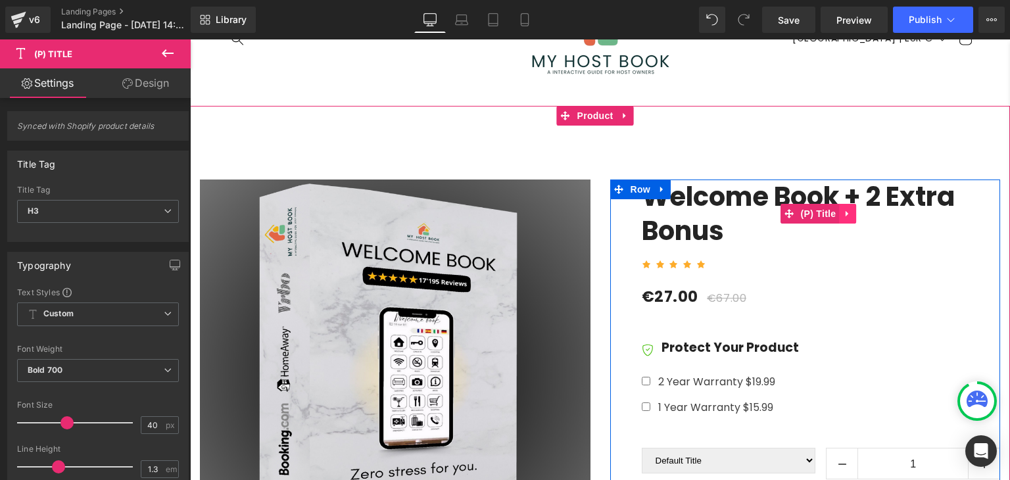
click at [843, 212] on icon at bounding box center [847, 214] width 9 height 10
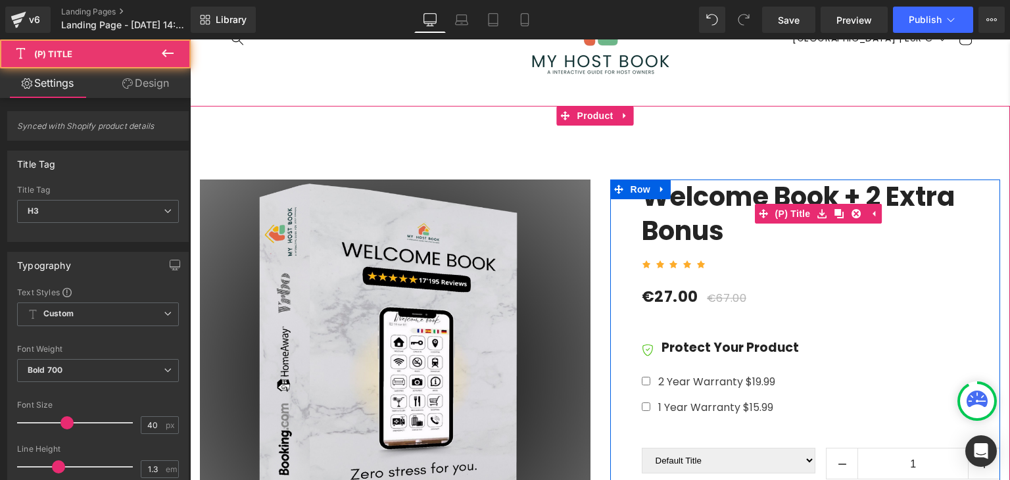
click at [859, 191] on link "Welcome Book + 2 Extra Bonus" at bounding box center [821, 214] width 359 height 68
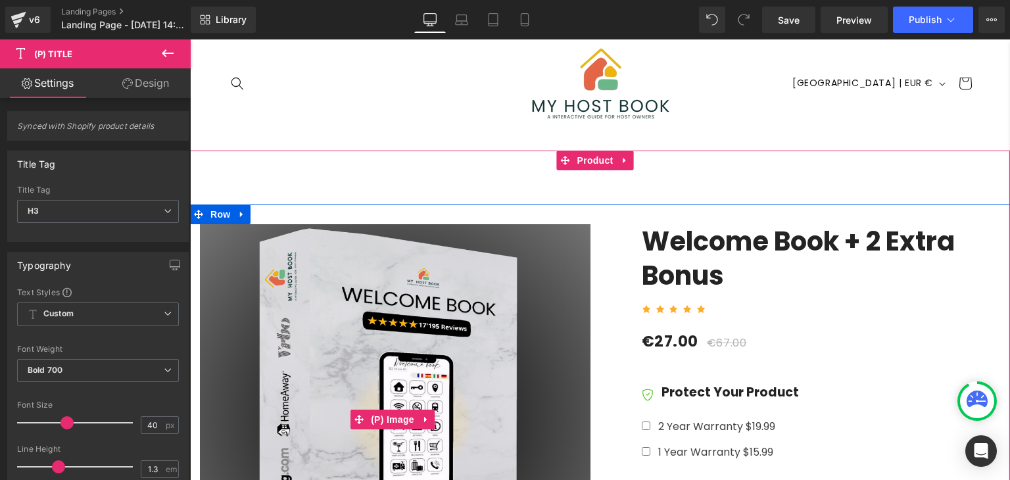
scroll to position [0, 0]
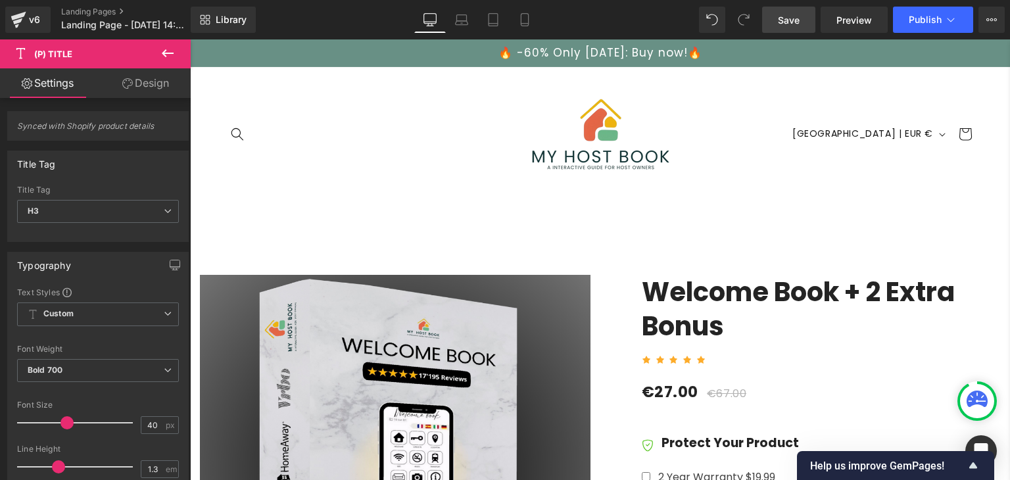
click at [786, 20] on span "Save" at bounding box center [789, 20] width 22 height 14
click at [797, 18] on span "Save" at bounding box center [789, 20] width 22 height 14
